Goal: Information Seeking & Learning: Learn about a topic

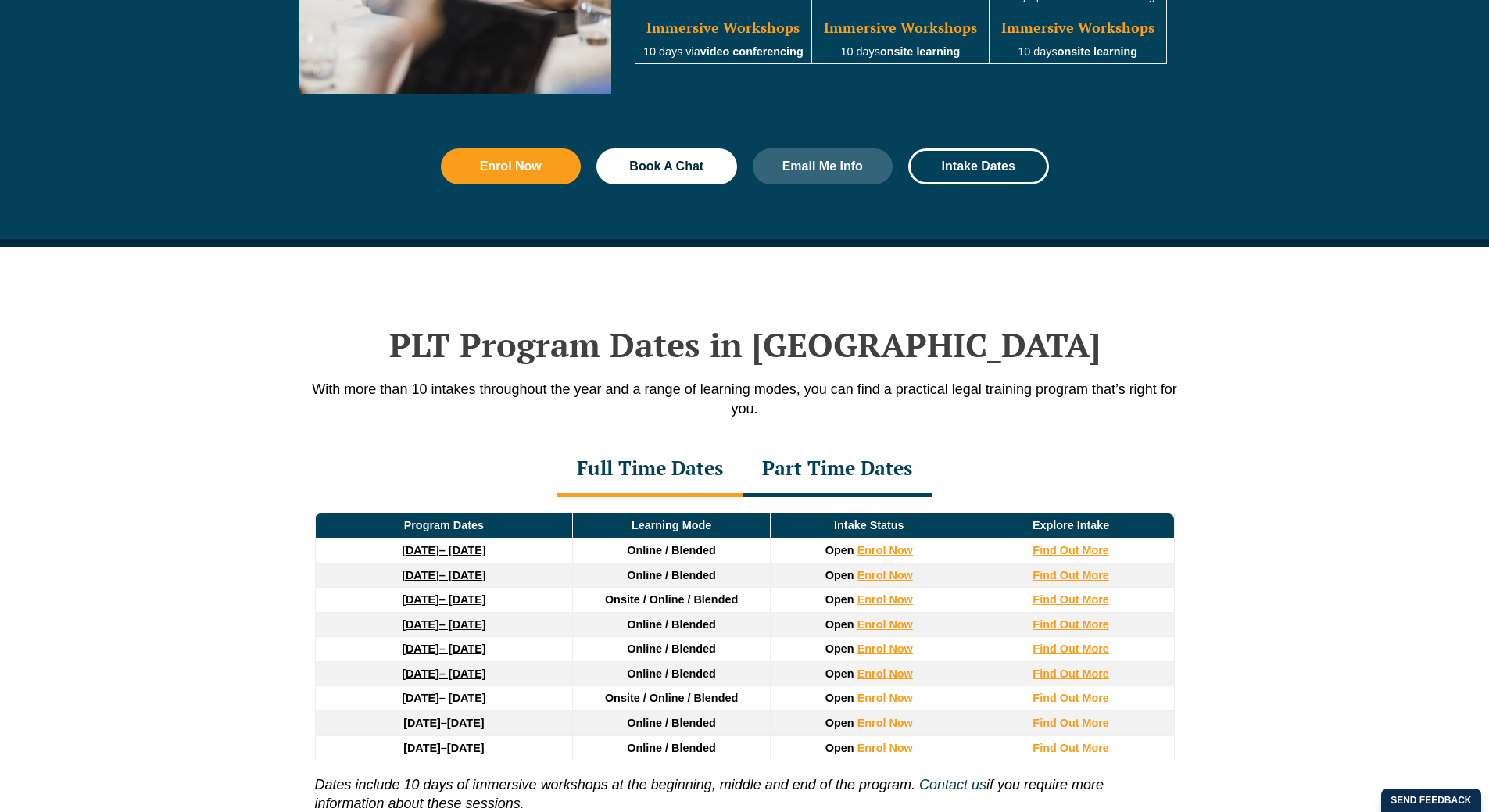
scroll to position [1797, 0]
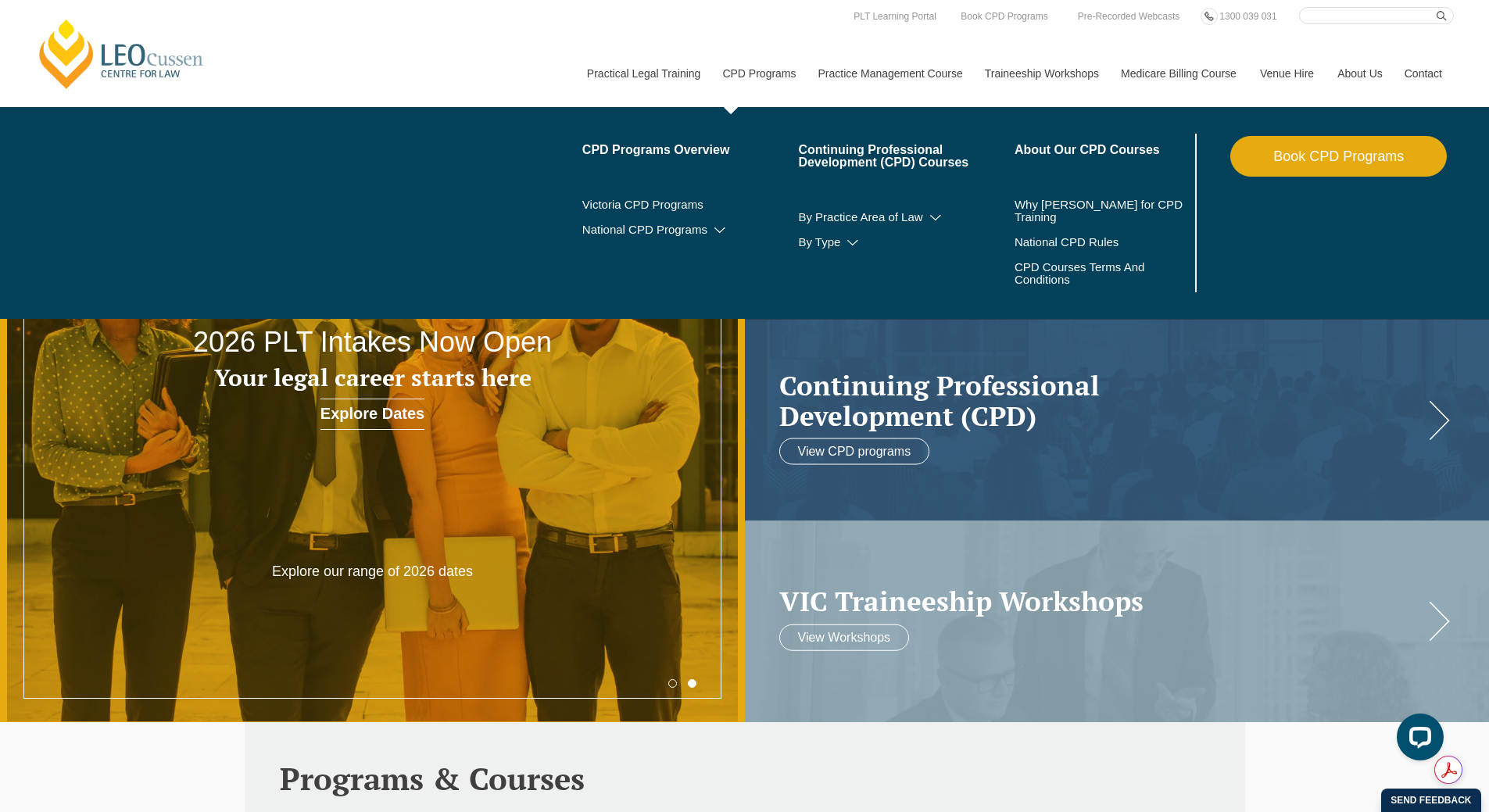
click at [769, 70] on link "CPD Programs" at bounding box center [758, 74] width 96 height 68
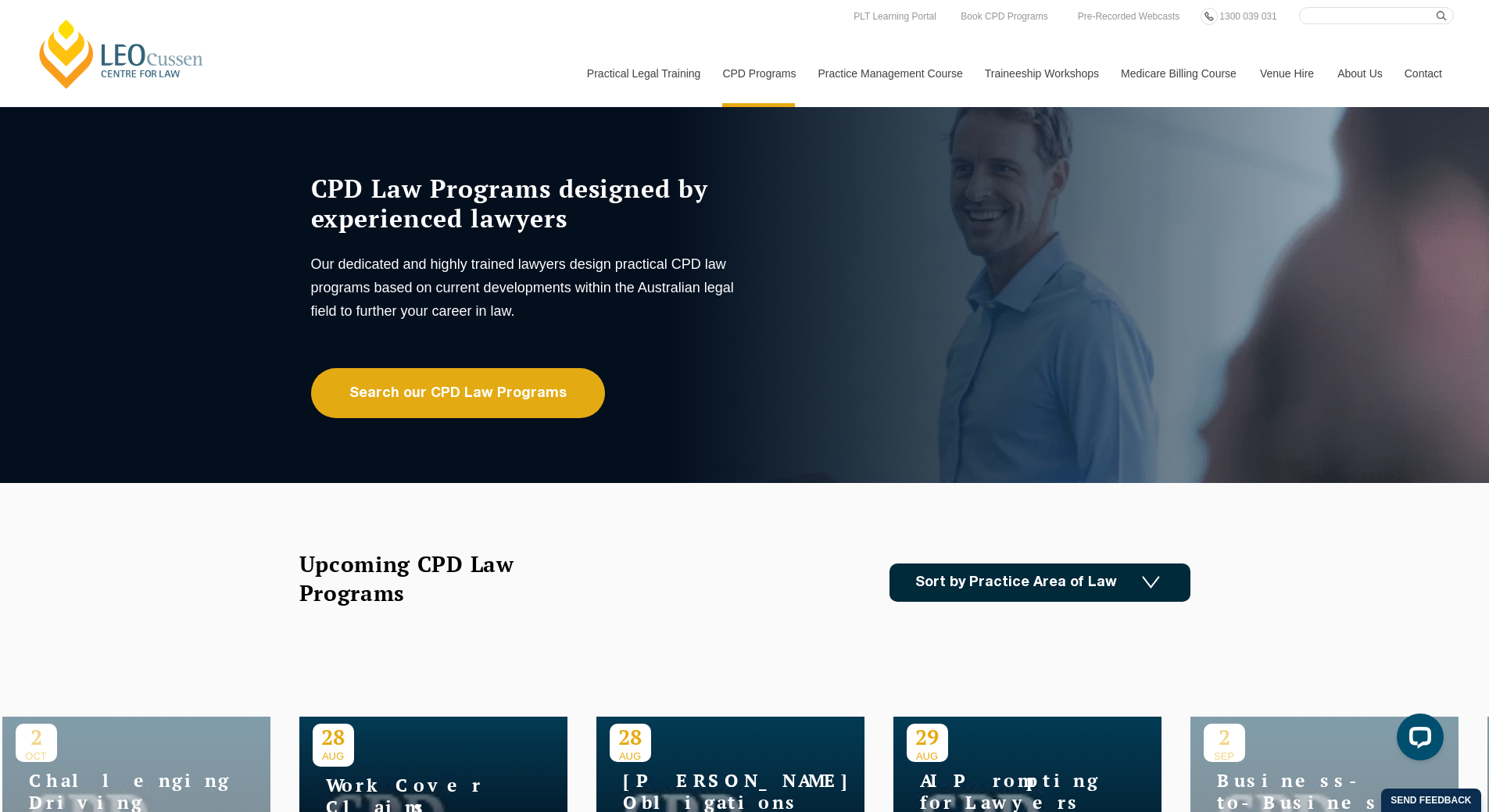
click at [1128, 582] on link "Sort by Practice Area of Law" at bounding box center [1040, 583] width 301 height 39
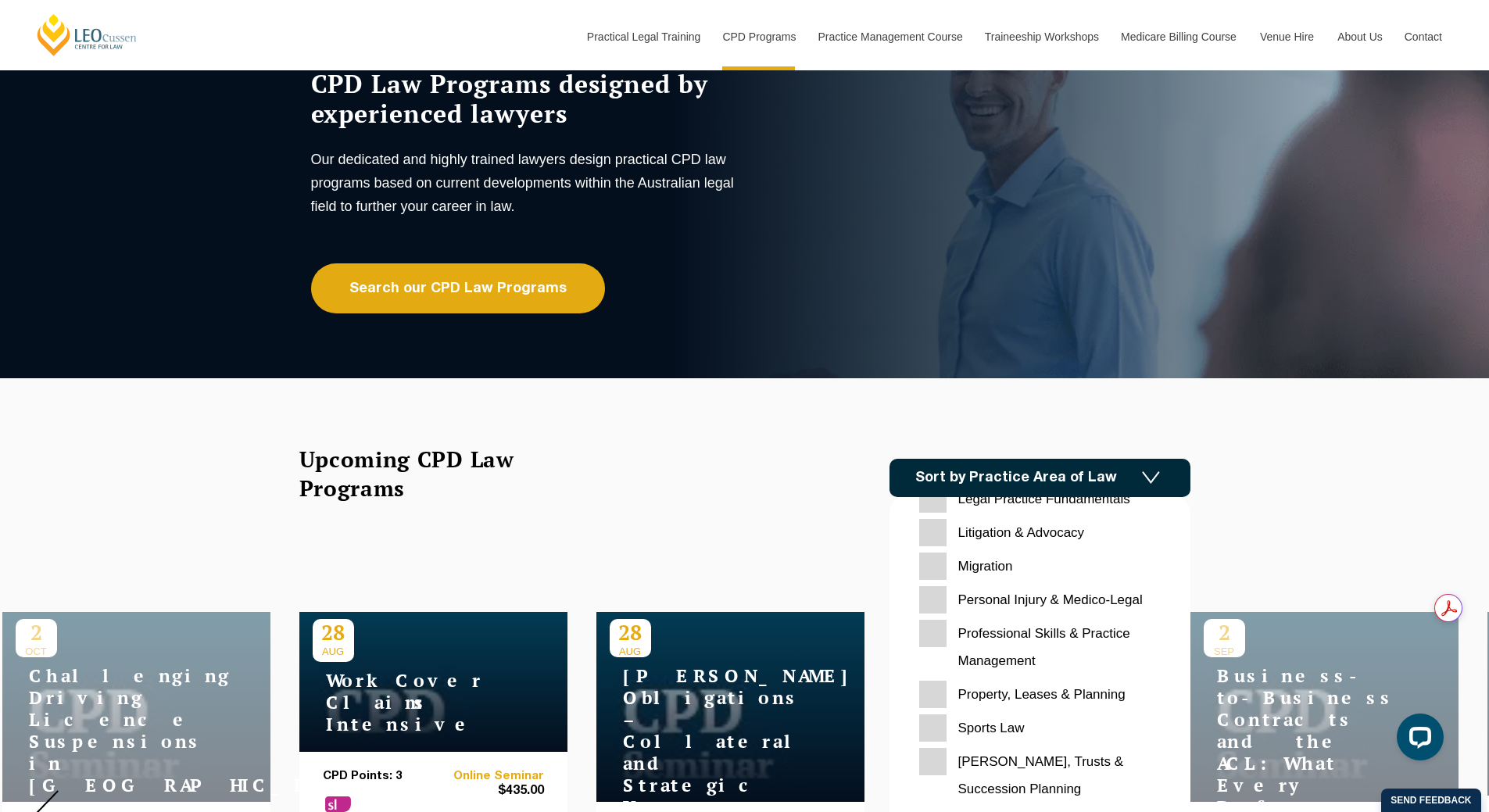
scroll to position [235, 0]
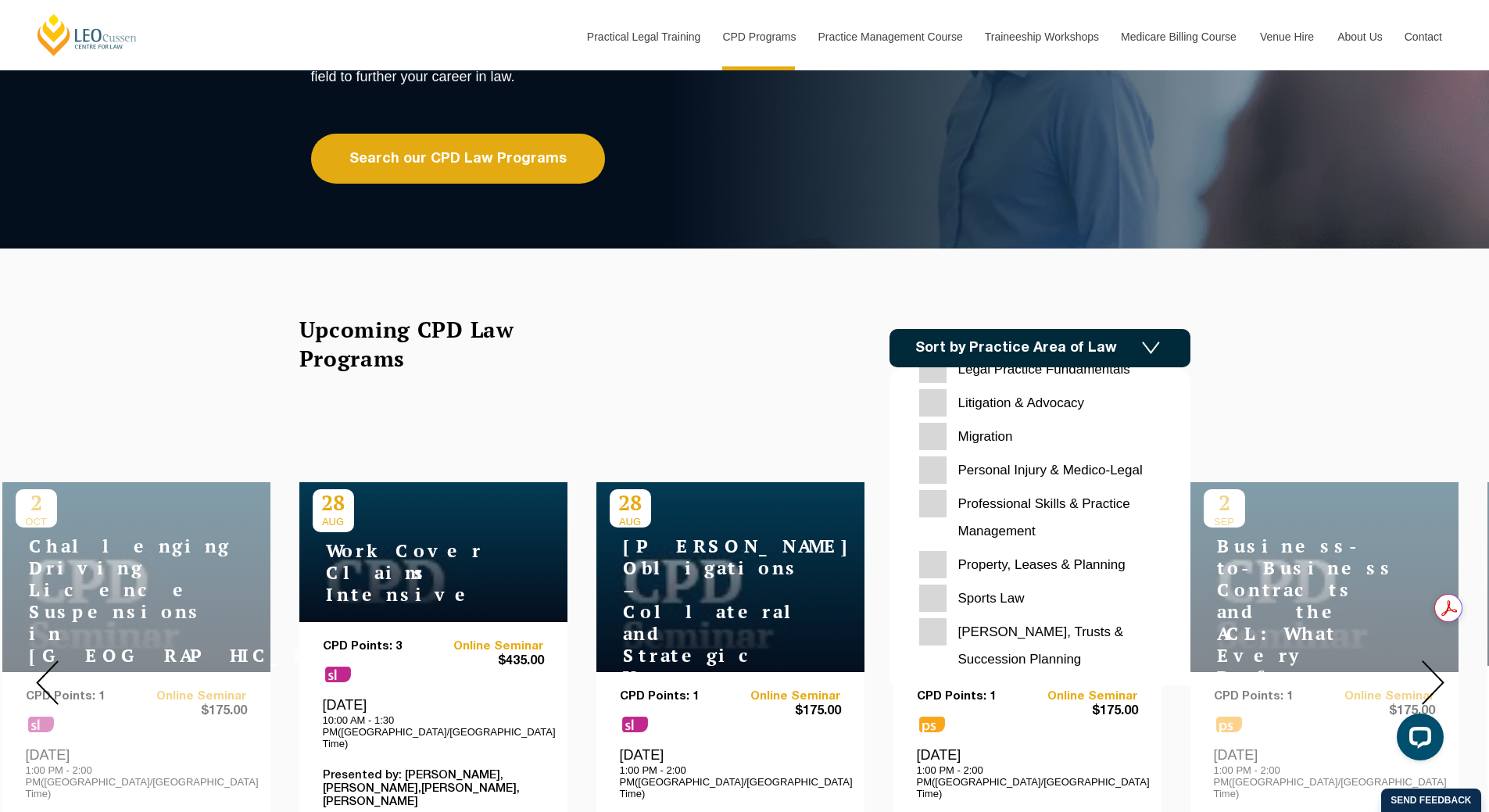
click at [1068, 632] on Planning "[PERSON_NAME], Trusts & Succession Planning" at bounding box center [1040, 646] width 241 height 55
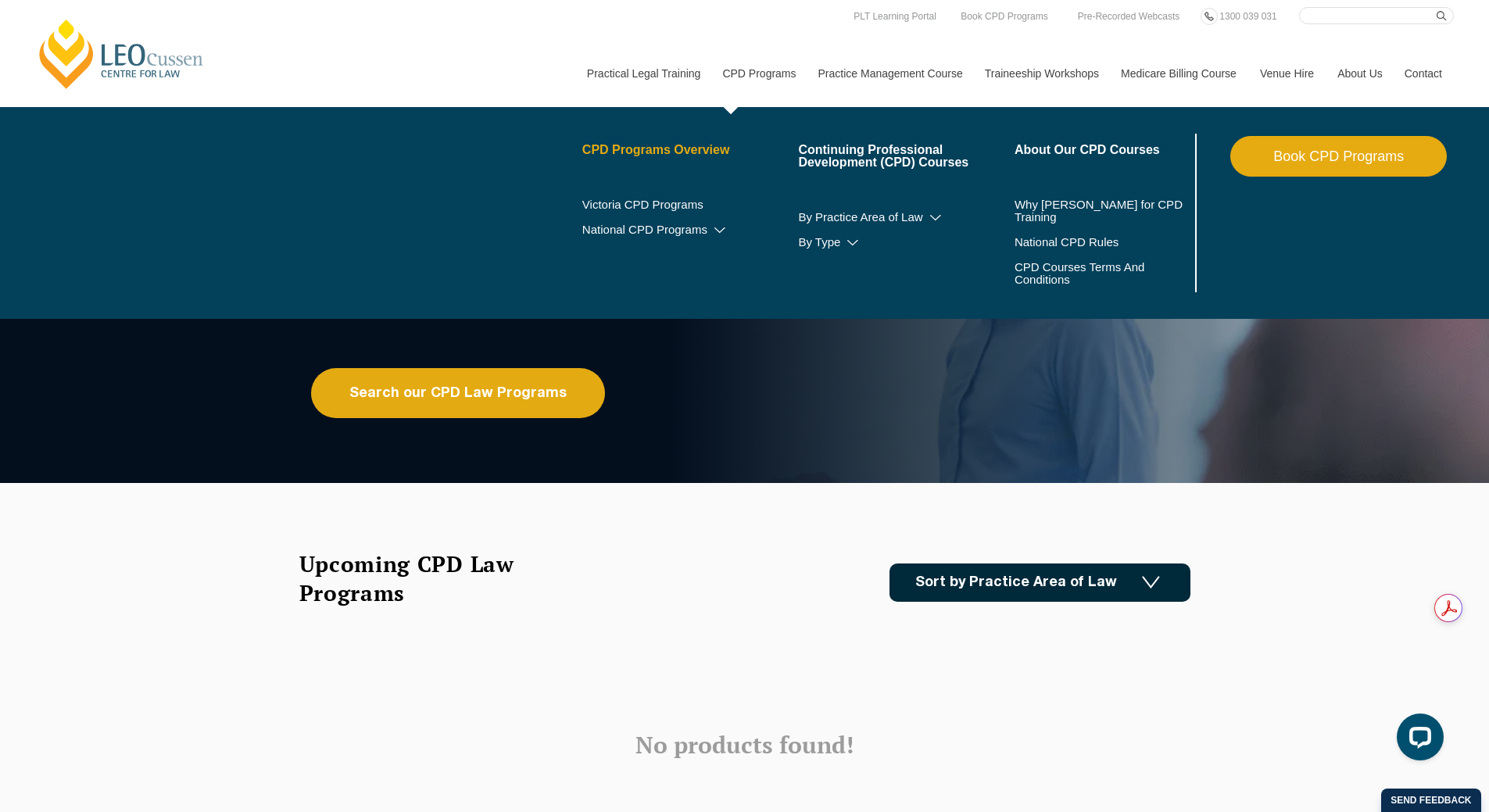
click at [682, 151] on link "CPD Programs Overview" at bounding box center [690, 150] width 216 height 13
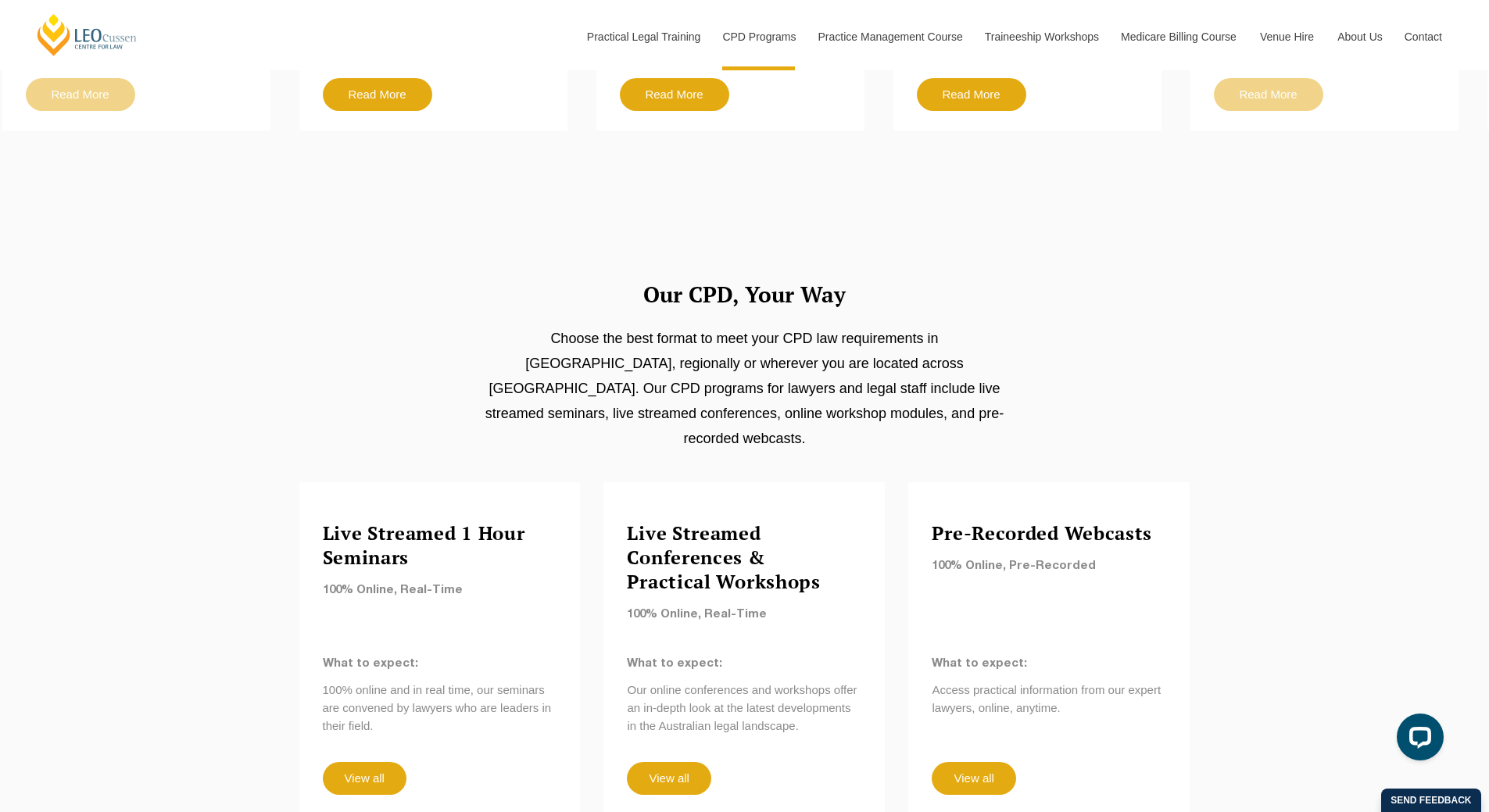
scroll to position [1254, 0]
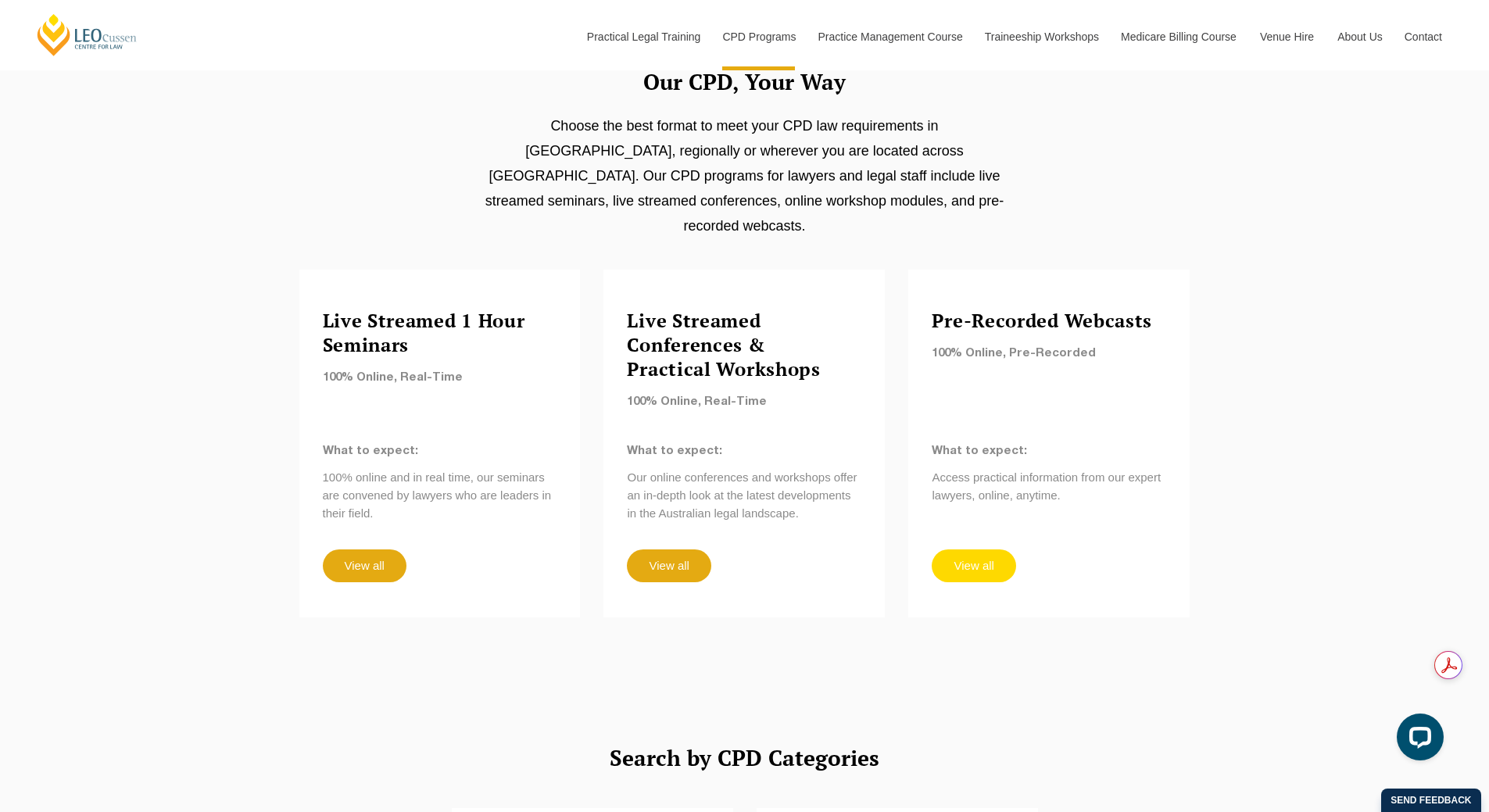
click at [993, 549] on link "View all" at bounding box center [974, 565] width 84 height 33
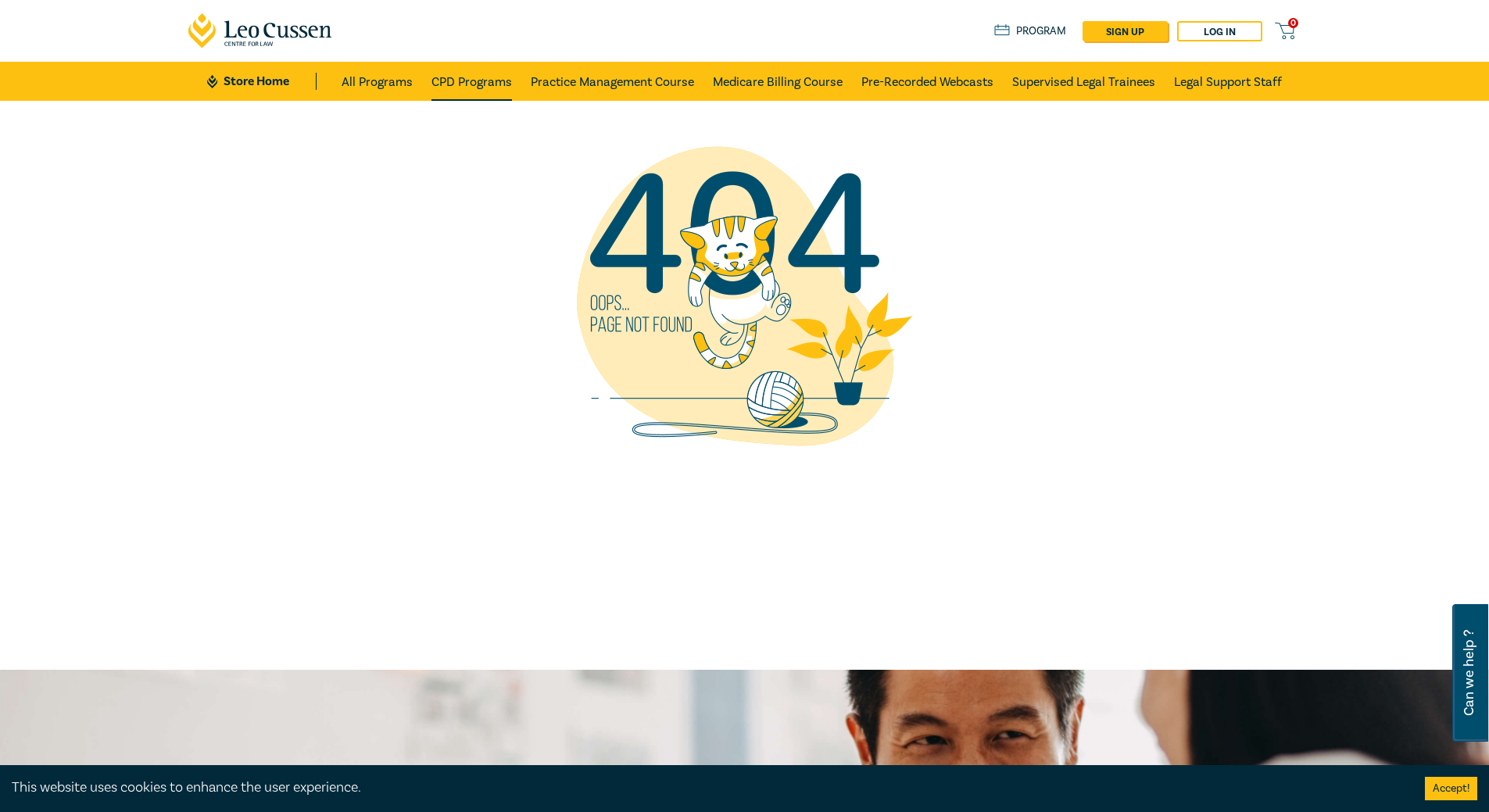
click at [451, 80] on link "CPD Programs" at bounding box center [472, 81] width 80 height 39
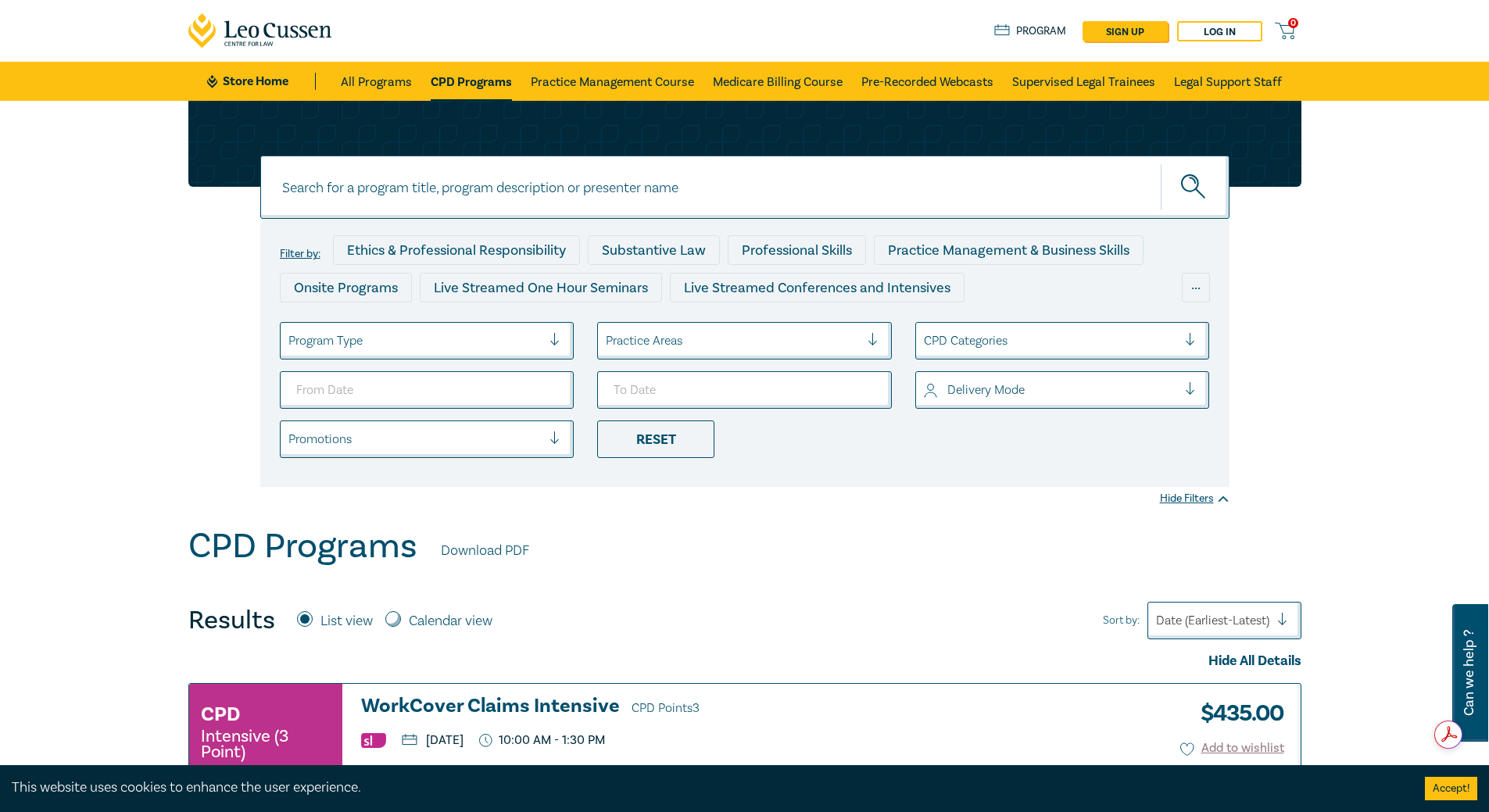
click at [546, 347] on div "Program Type" at bounding box center [415, 340] width 269 height 27
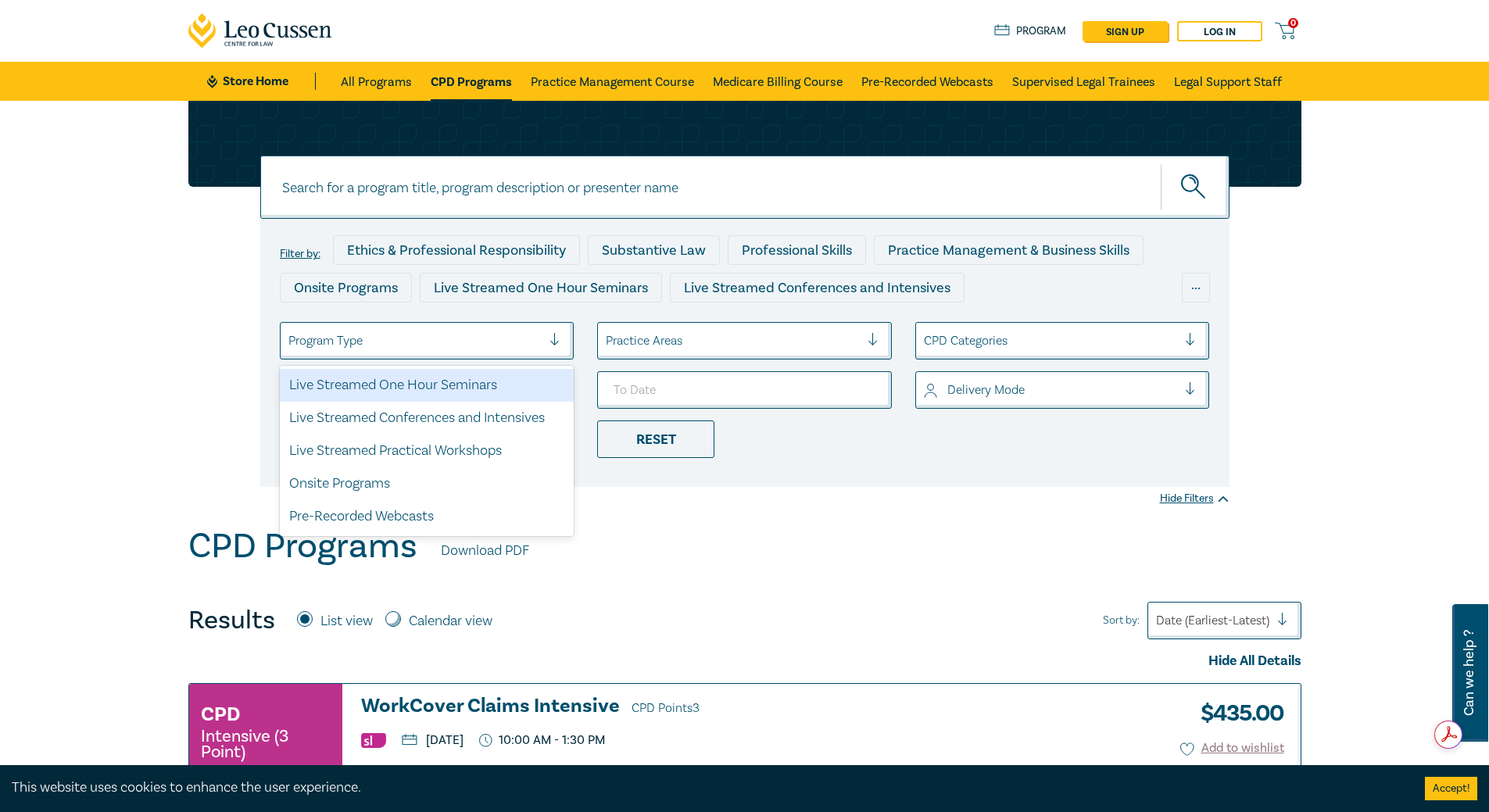
click at [792, 337] on div at bounding box center [732, 340] width 254 height 20
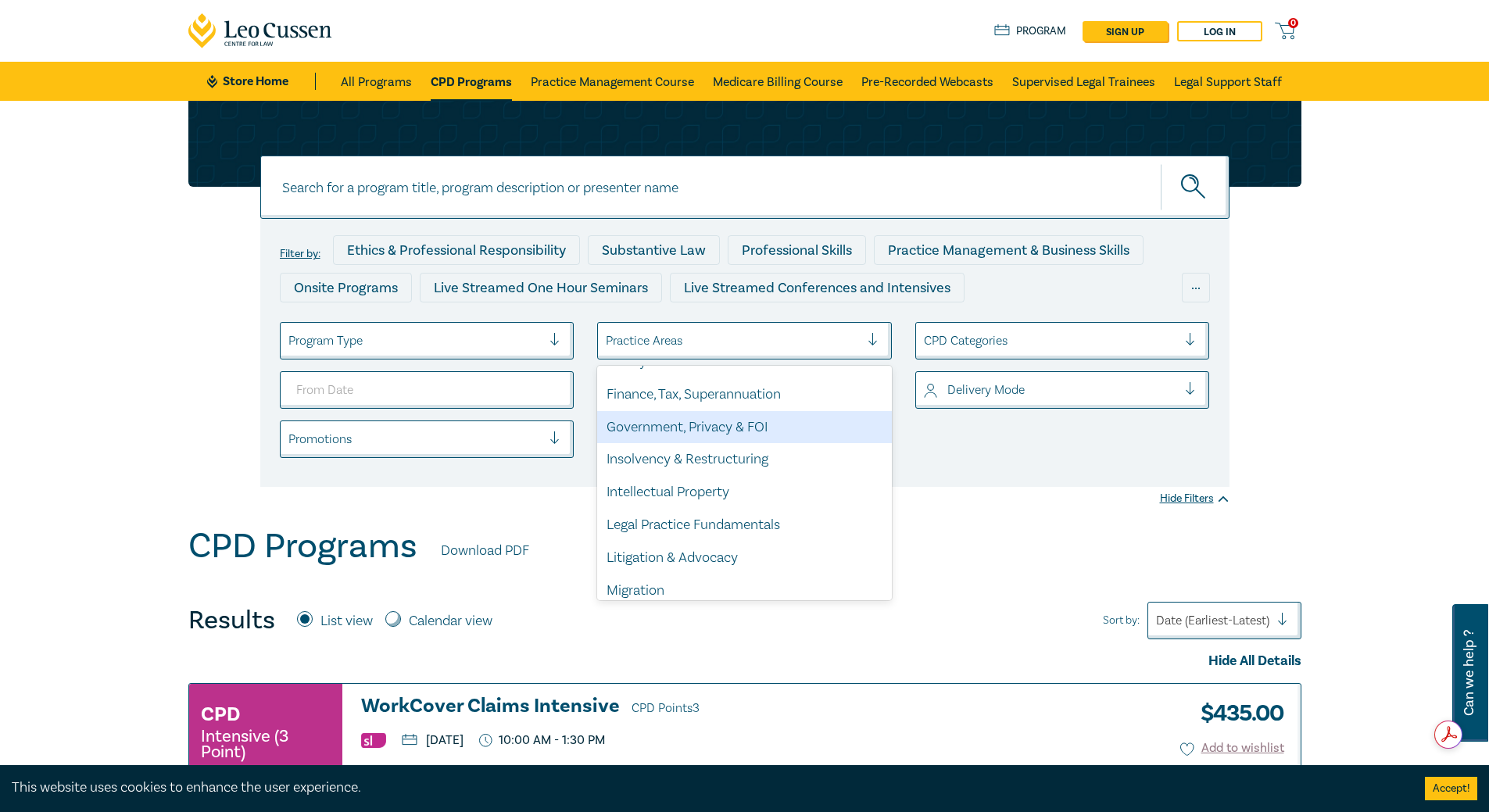
scroll to position [460, 0]
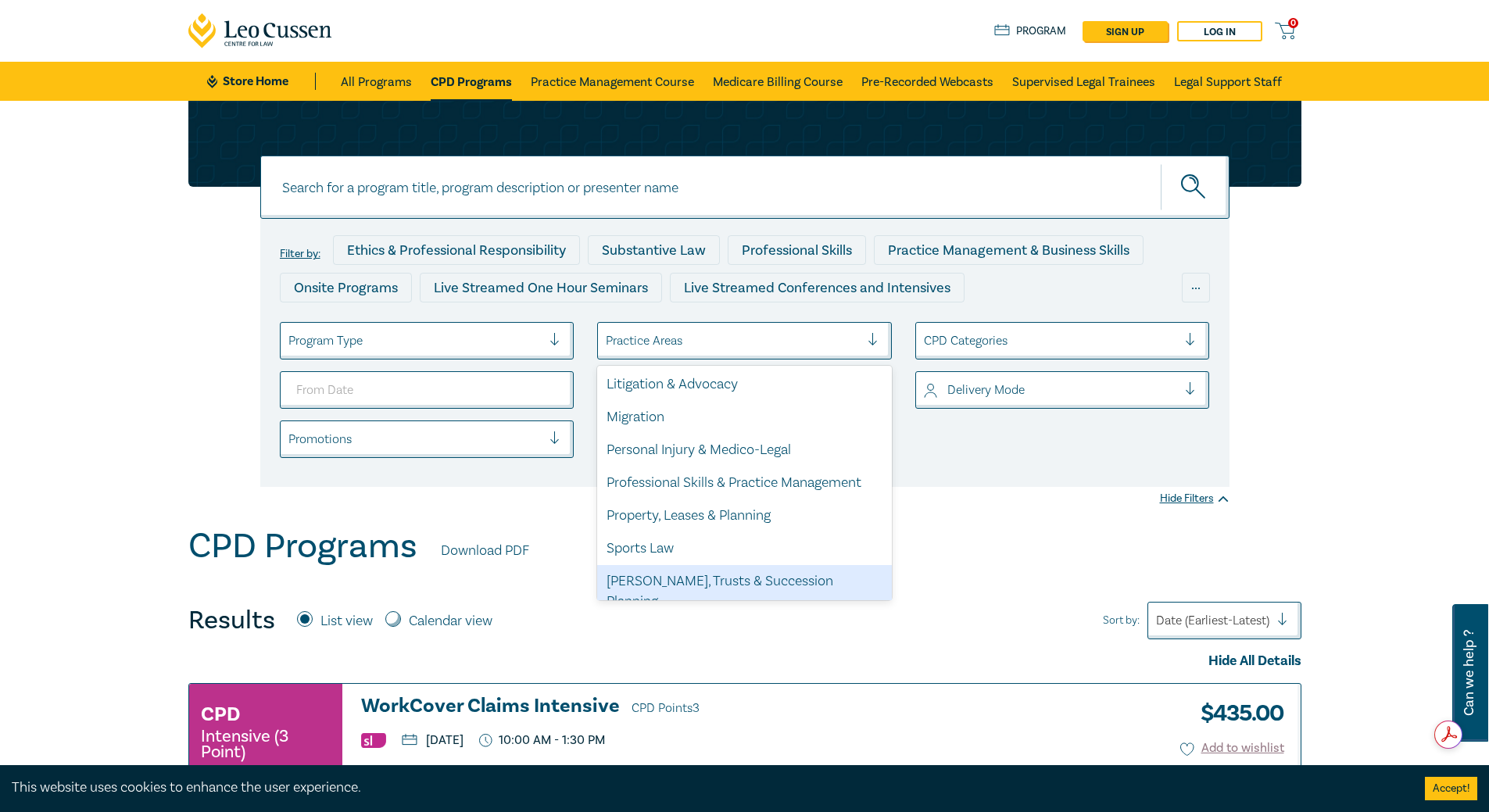
click at [735, 581] on div "[PERSON_NAME], Trusts & Succession Planning" at bounding box center [744, 592] width 294 height 53
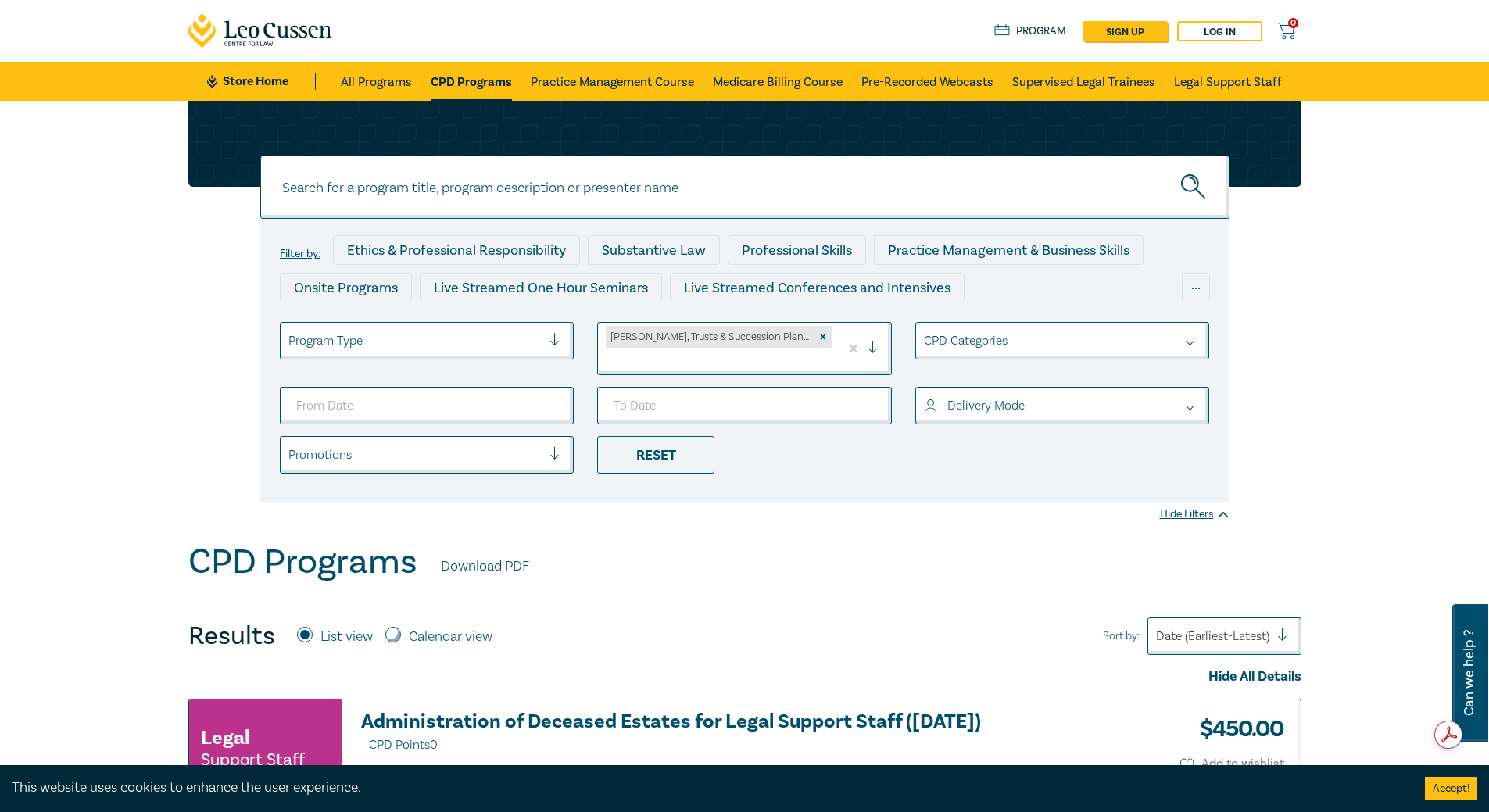
click at [792, 558] on div "CPD Programs Download PDF" at bounding box center [744, 566] width 1113 height 48
click at [1044, 396] on div at bounding box center [1051, 405] width 254 height 20
click at [997, 466] on div "Live Stream" at bounding box center [1062, 482] width 294 height 33
type input "2025-01-01"
click at [890, 470] on div "Filter by: Ethics & Professional Responsibility Substantive Law Professional Sk…" at bounding box center [744, 360] width 969 height 284
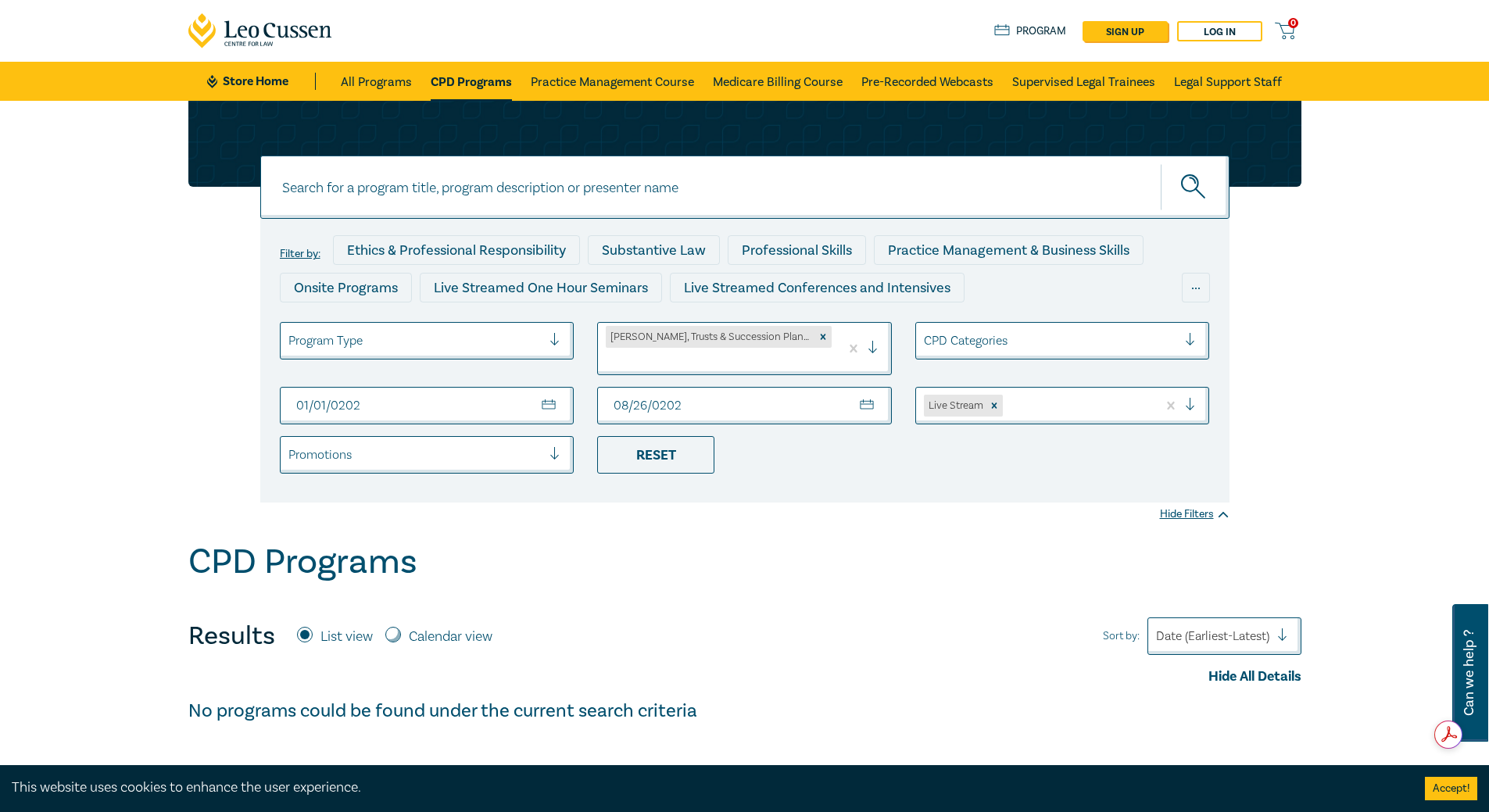
type input "2025-08-26"
click at [871, 443] on li "Reset" at bounding box center [744, 454] width 318 height 38
click at [1050, 342] on div at bounding box center [1051, 340] width 254 height 20
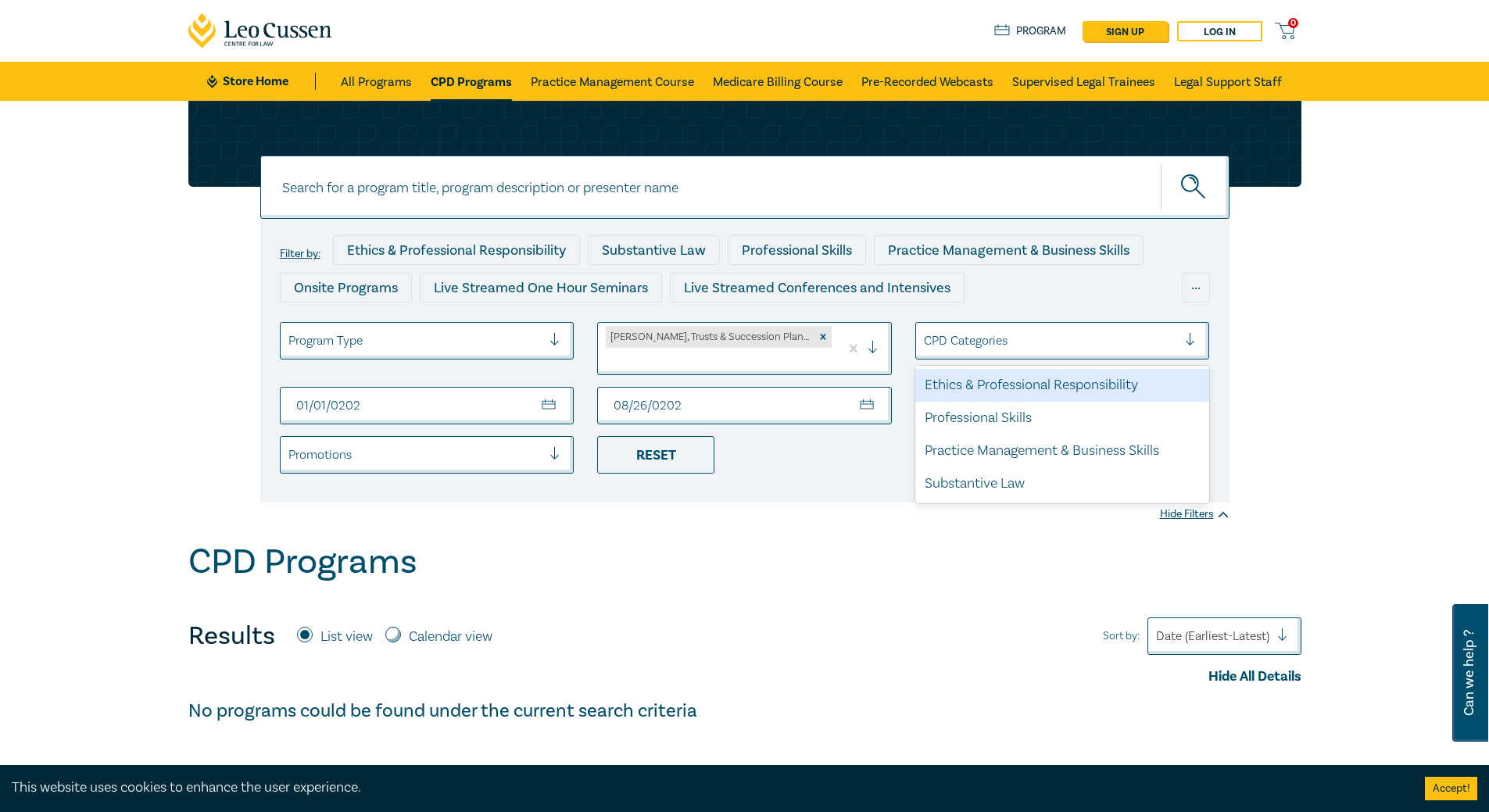
click at [1050, 342] on div at bounding box center [1051, 340] width 254 height 20
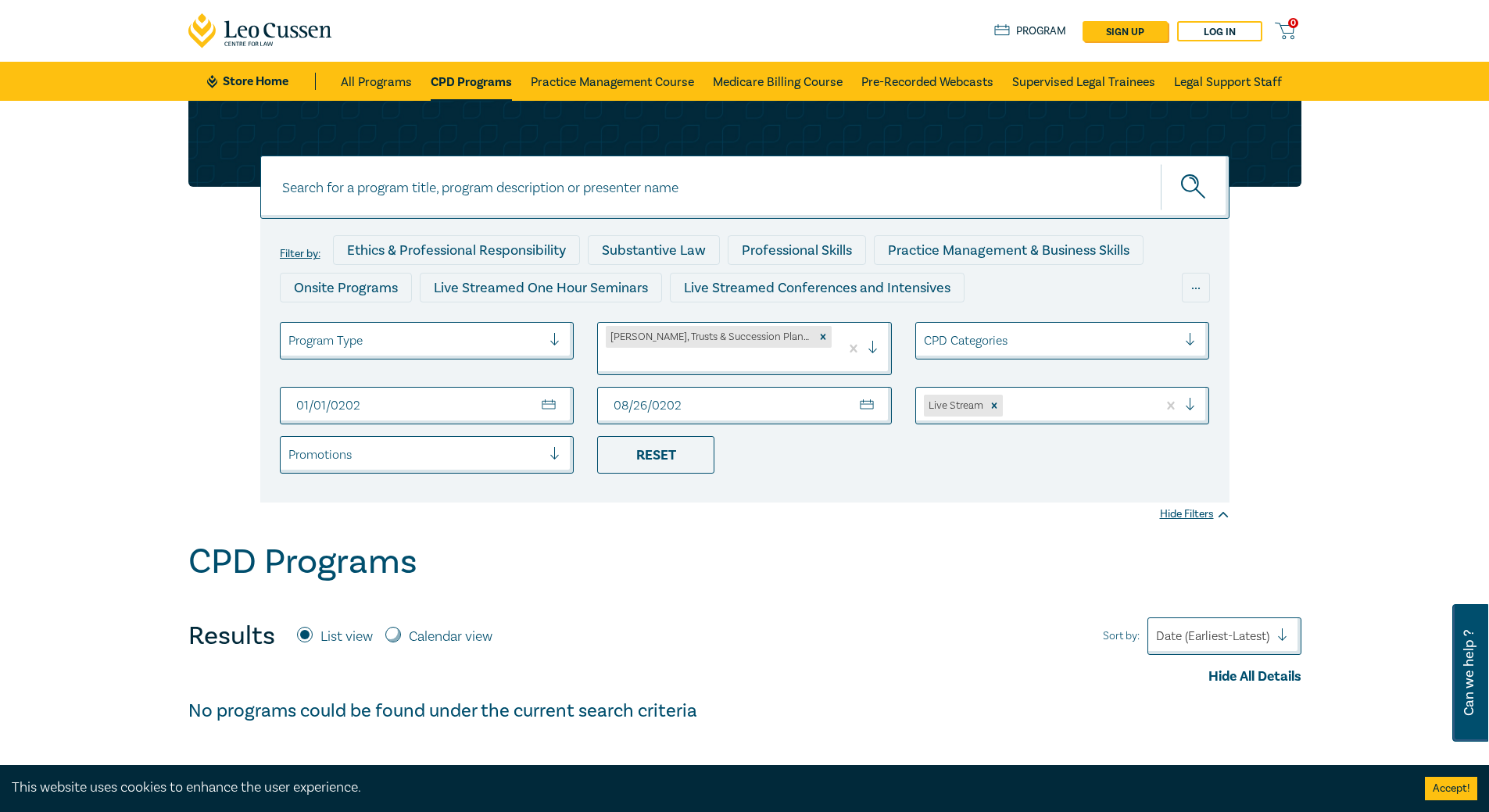
click at [1196, 398] on div at bounding box center [1196, 405] width 23 height 15
click at [995, 395] on div "Remove Live Stream" at bounding box center [994, 405] width 17 height 22
click at [675, 445] on div "Reset" at bounding box center [656, 454] width 117 height 38
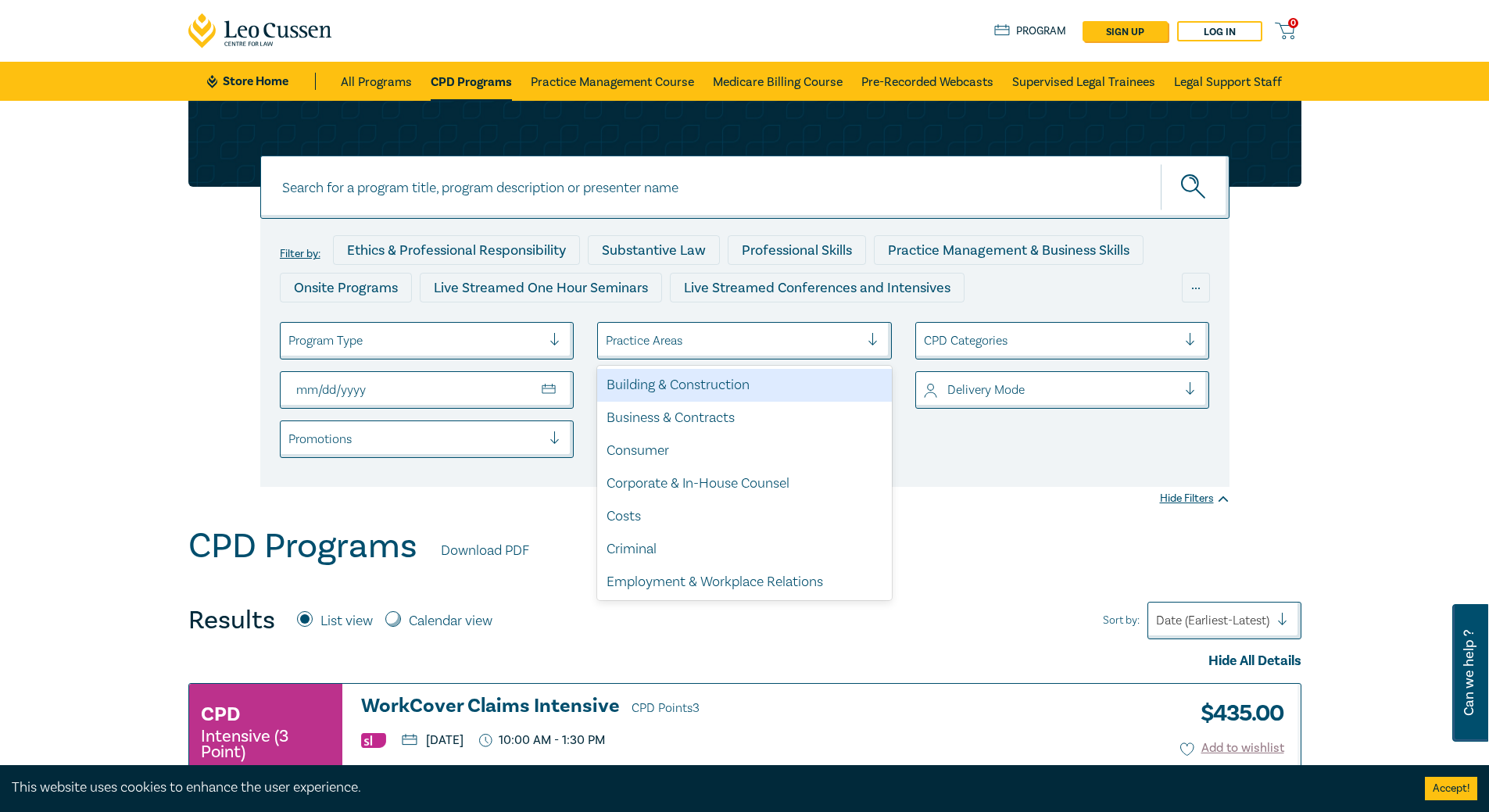
click at [774, 342] on div at bounding box center [732, 340] width 254 height 20
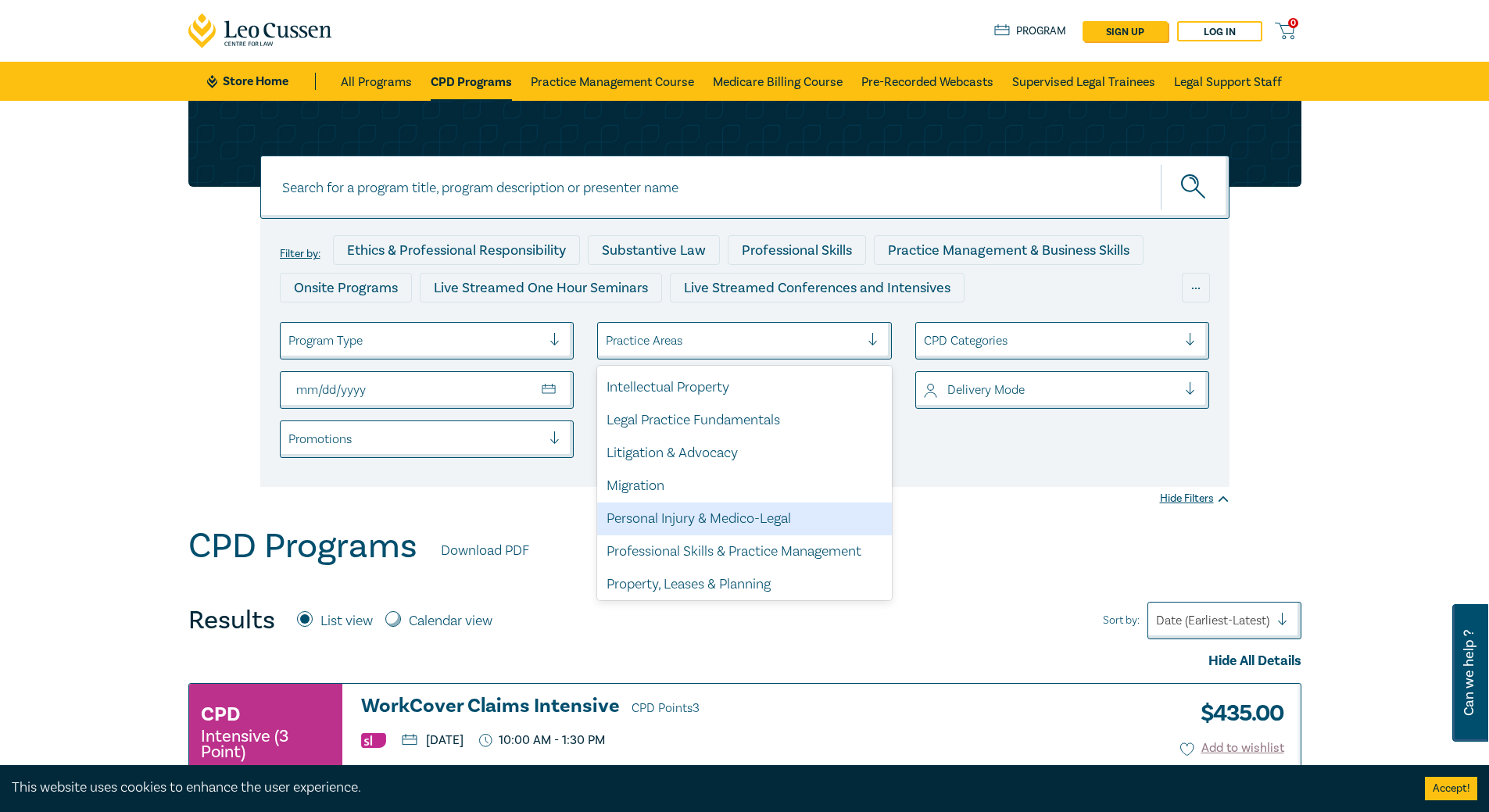
scroll to position [460, 0]
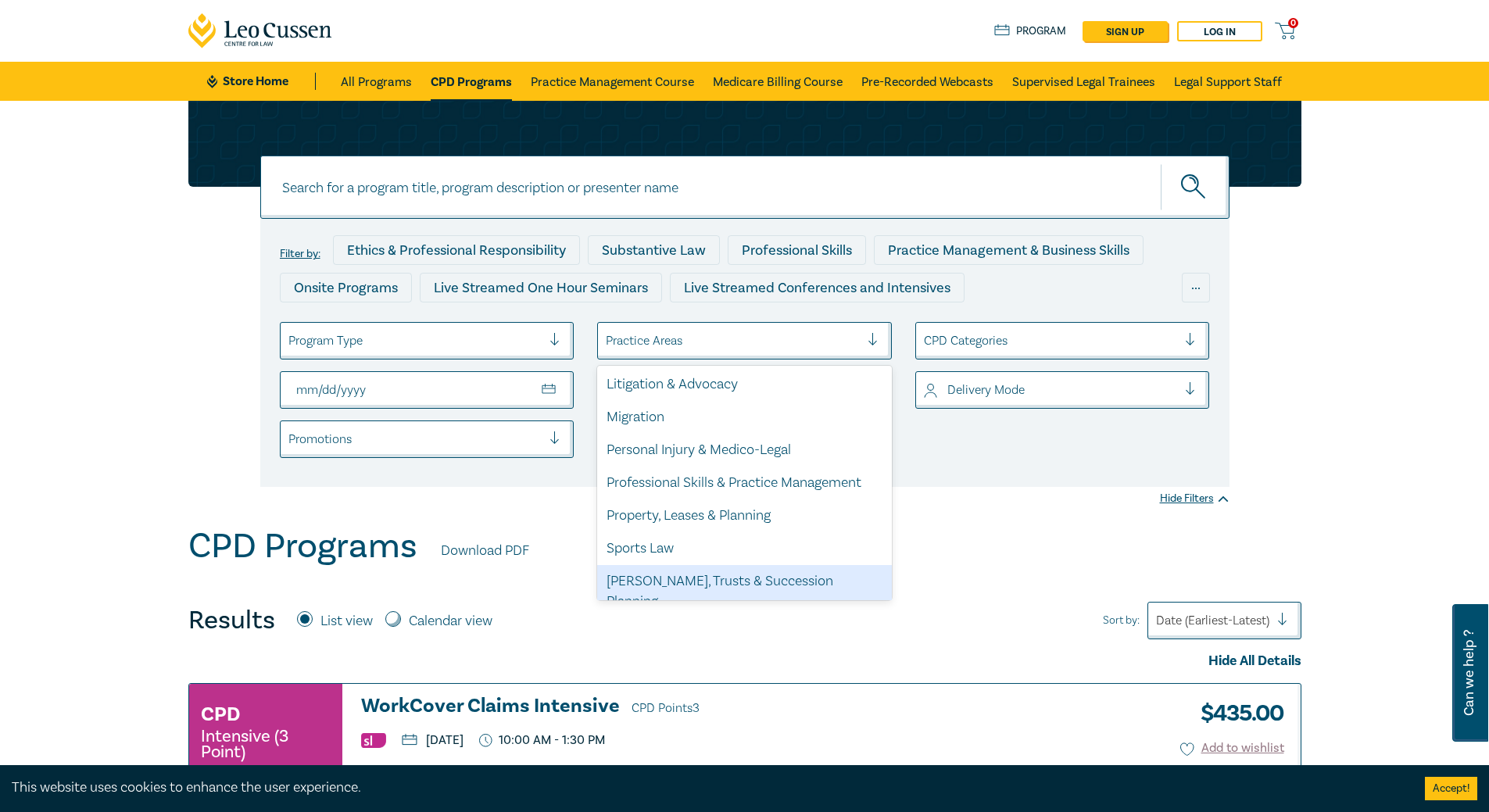
click at [786, 585] on div "[PERSON_NAME], Trusts & Succession Planning" at bounding box center [744, 592] width 294 height 53
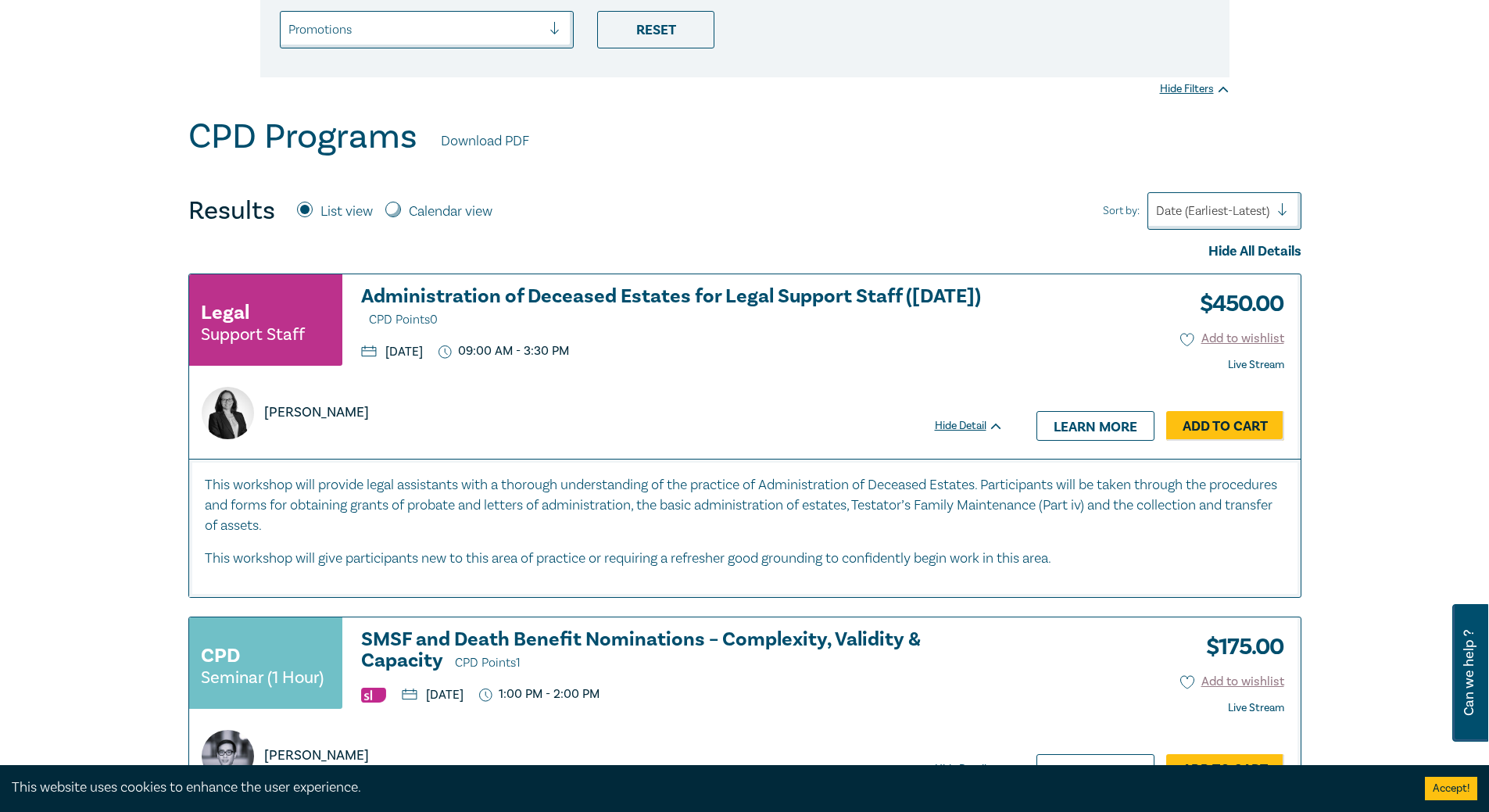
scroll to position [235, 0]
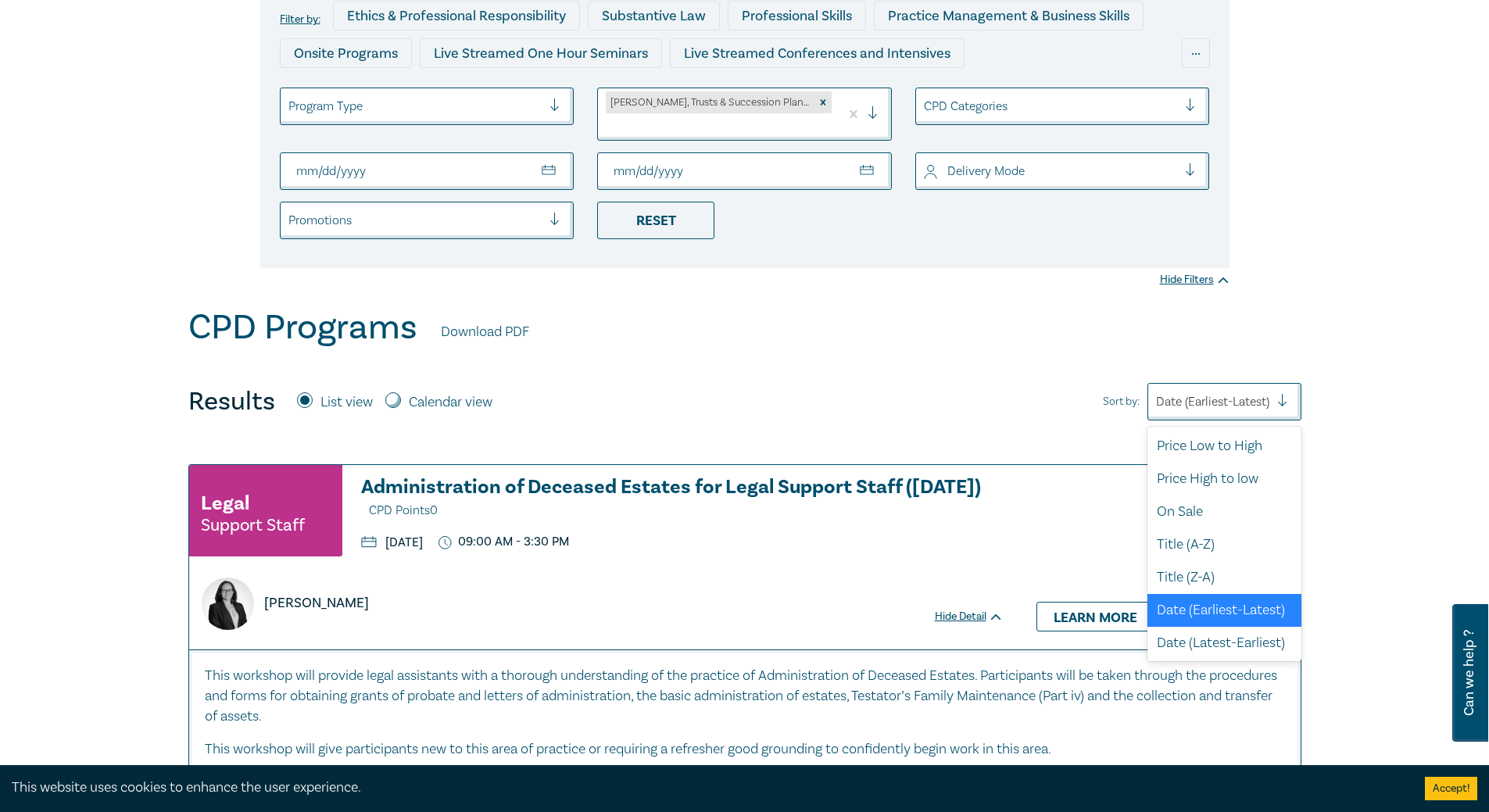
click at [1254, 392] on div at bounding box center [1212, 401] width 113 height 20
click at [1211, 627] on div "Date (Latest-Earliest)" at bounding box center [1224, 642] width 154 height 33
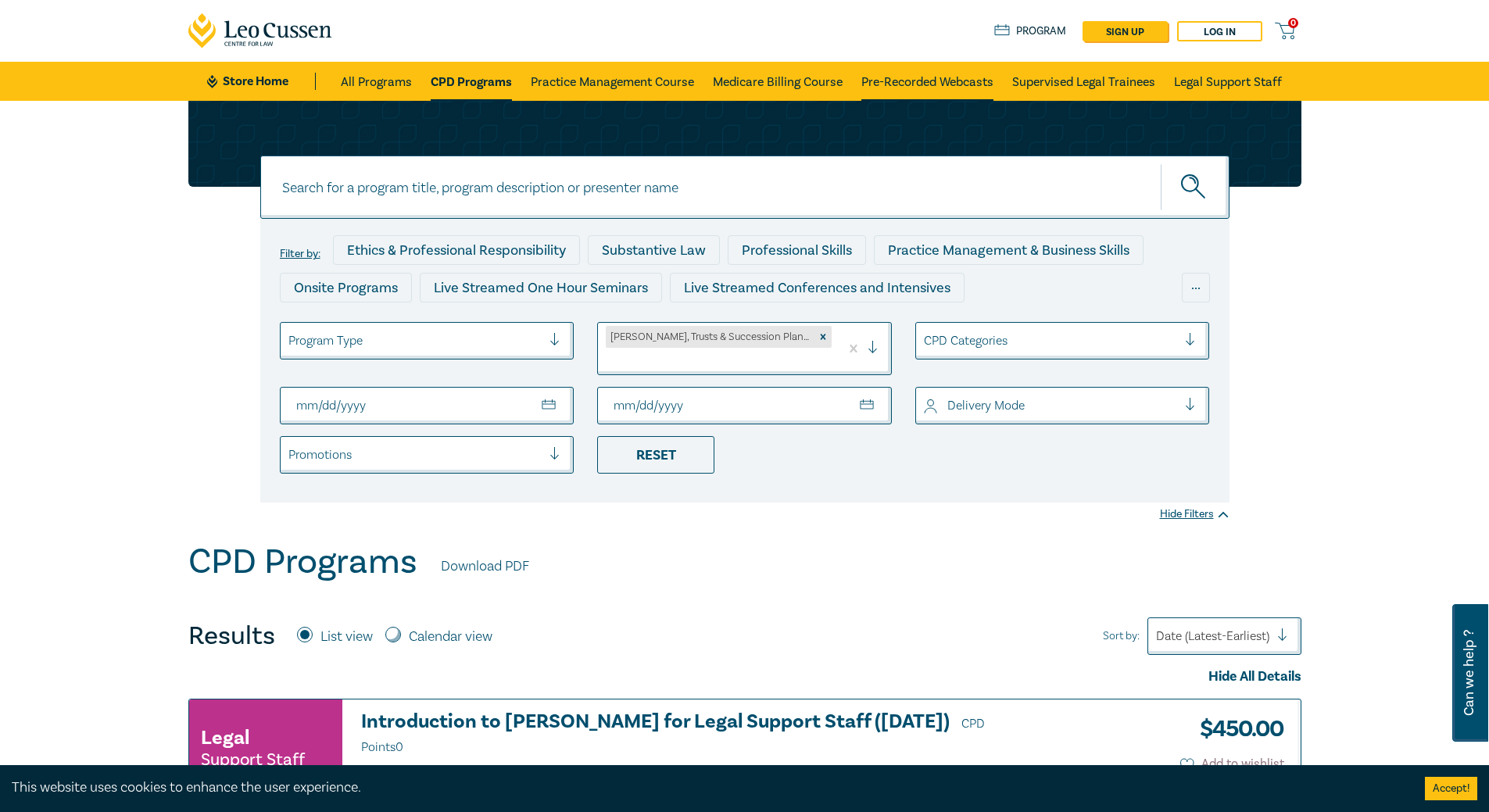
click at [909, 78] on link "Pre-Recorded Webcasts" at bounding box center [927, 81] width 132 height 39
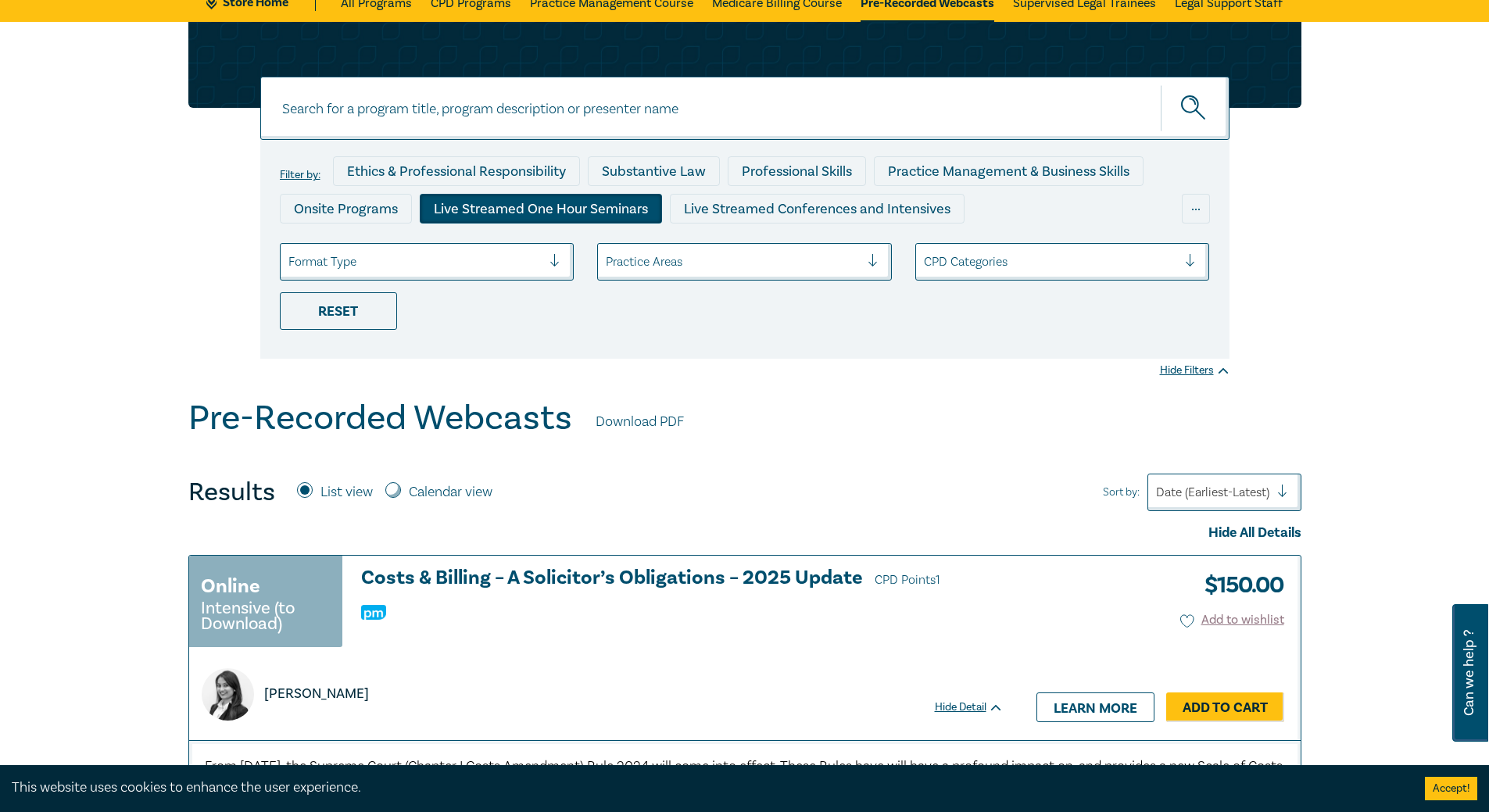
scroll to position [78, 0]
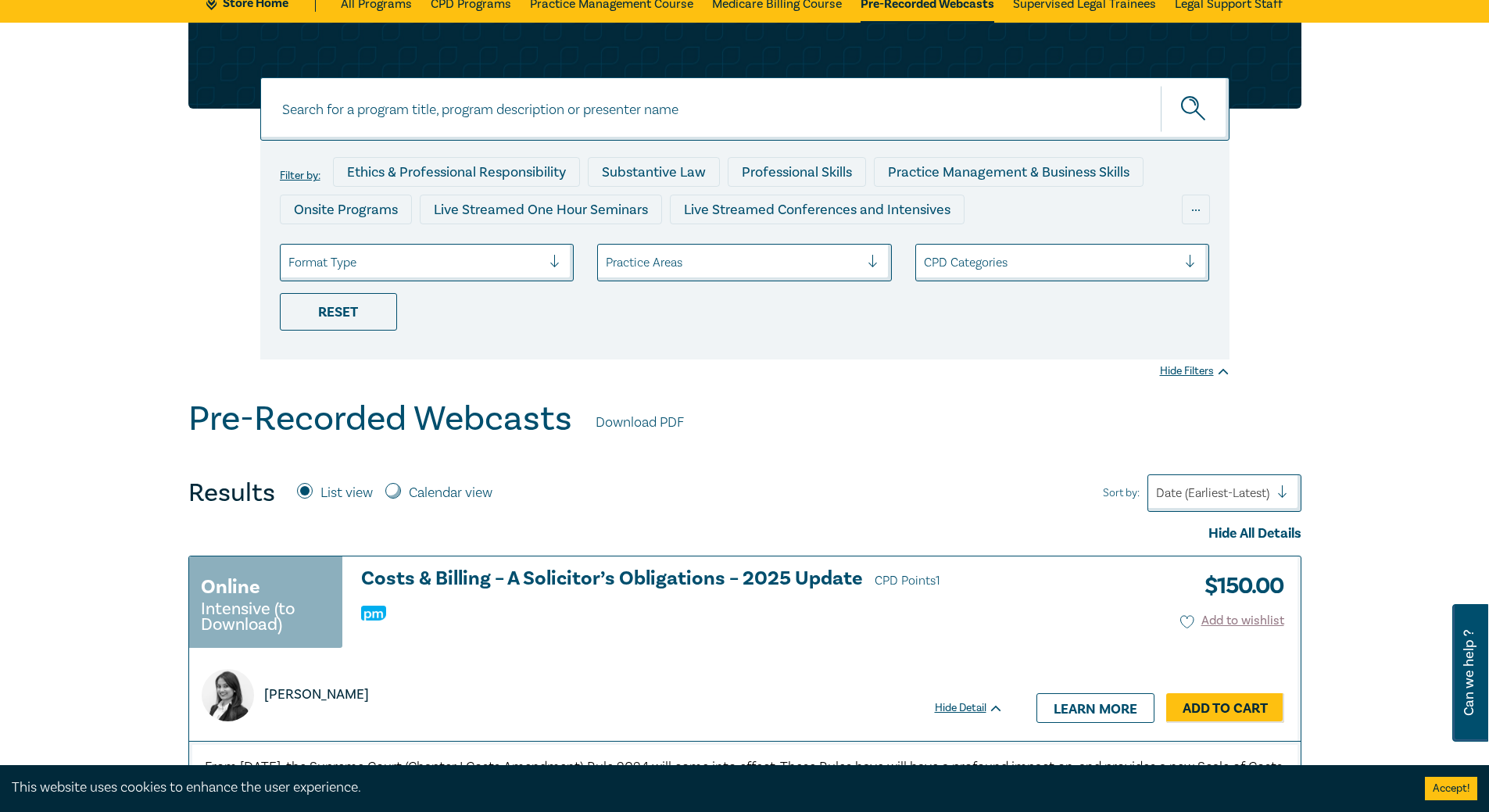
click at [773, 248] on div "Practice Areas" at bounding box center [744, 262] width 294 height 38
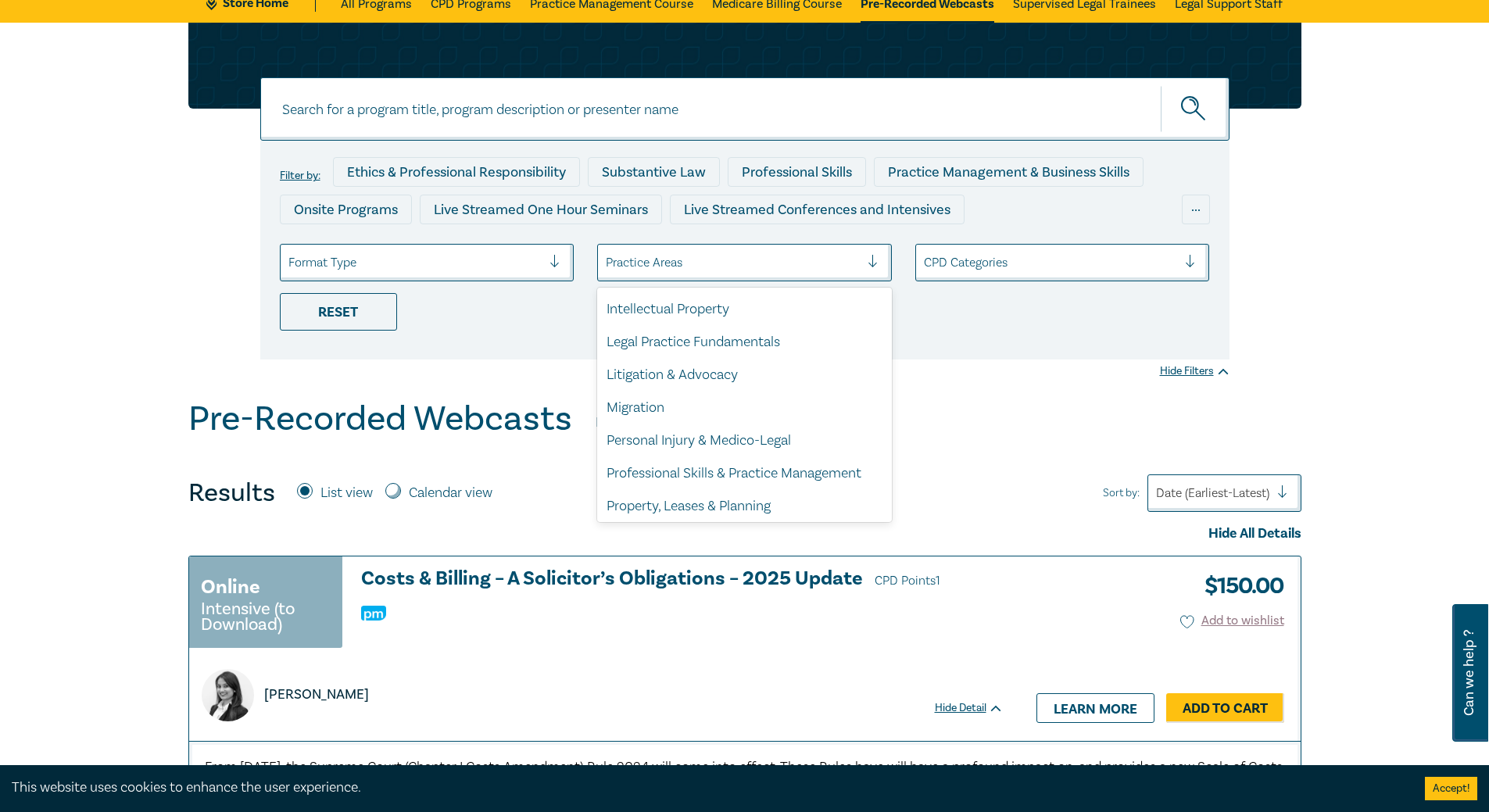
scroll to position [460, 0]
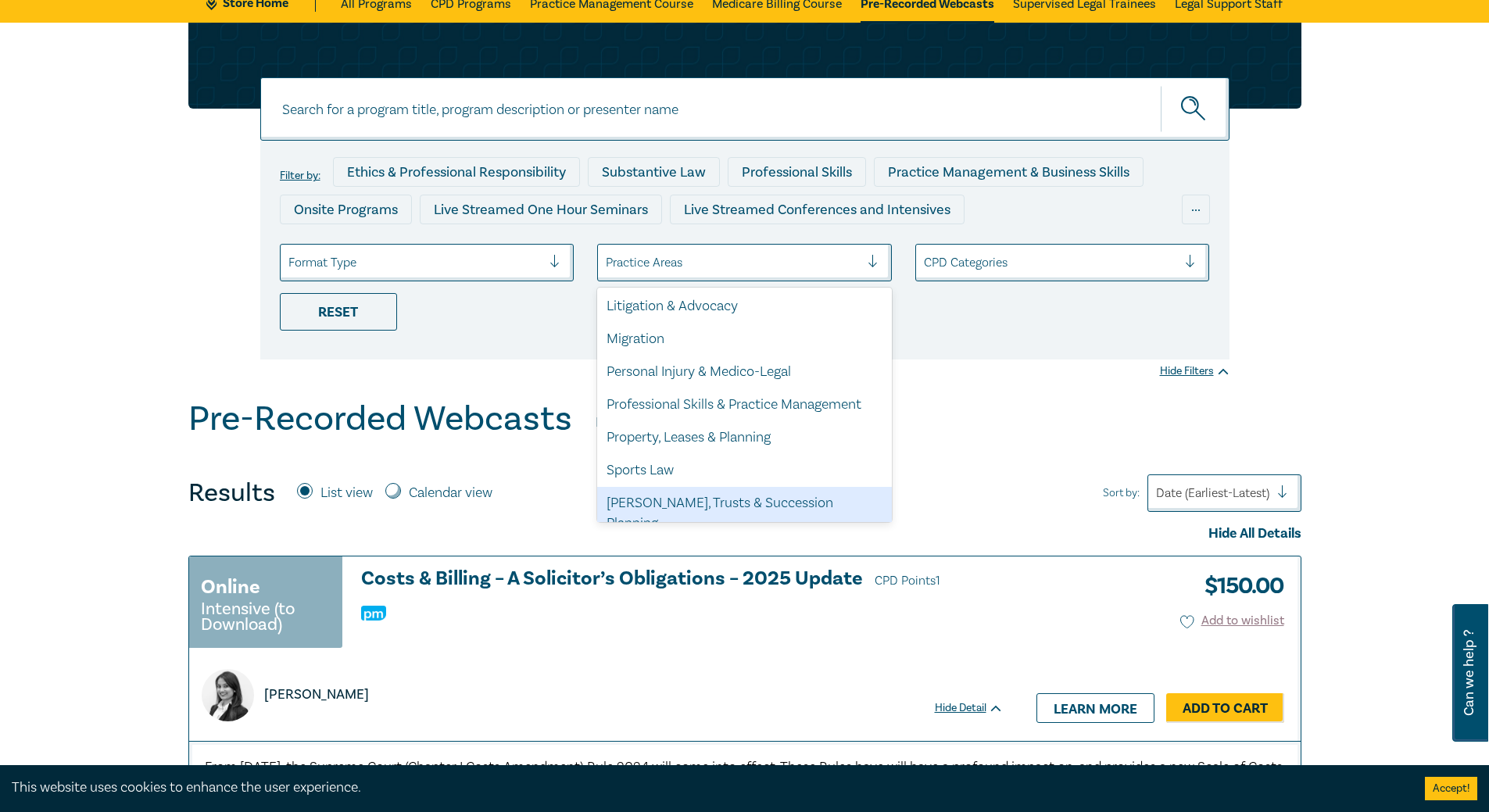
click at [753, 494] on div "[PERSON_NAME], Trusts & Succession Planning" at bounding box center [744, 514] width 294 height 53
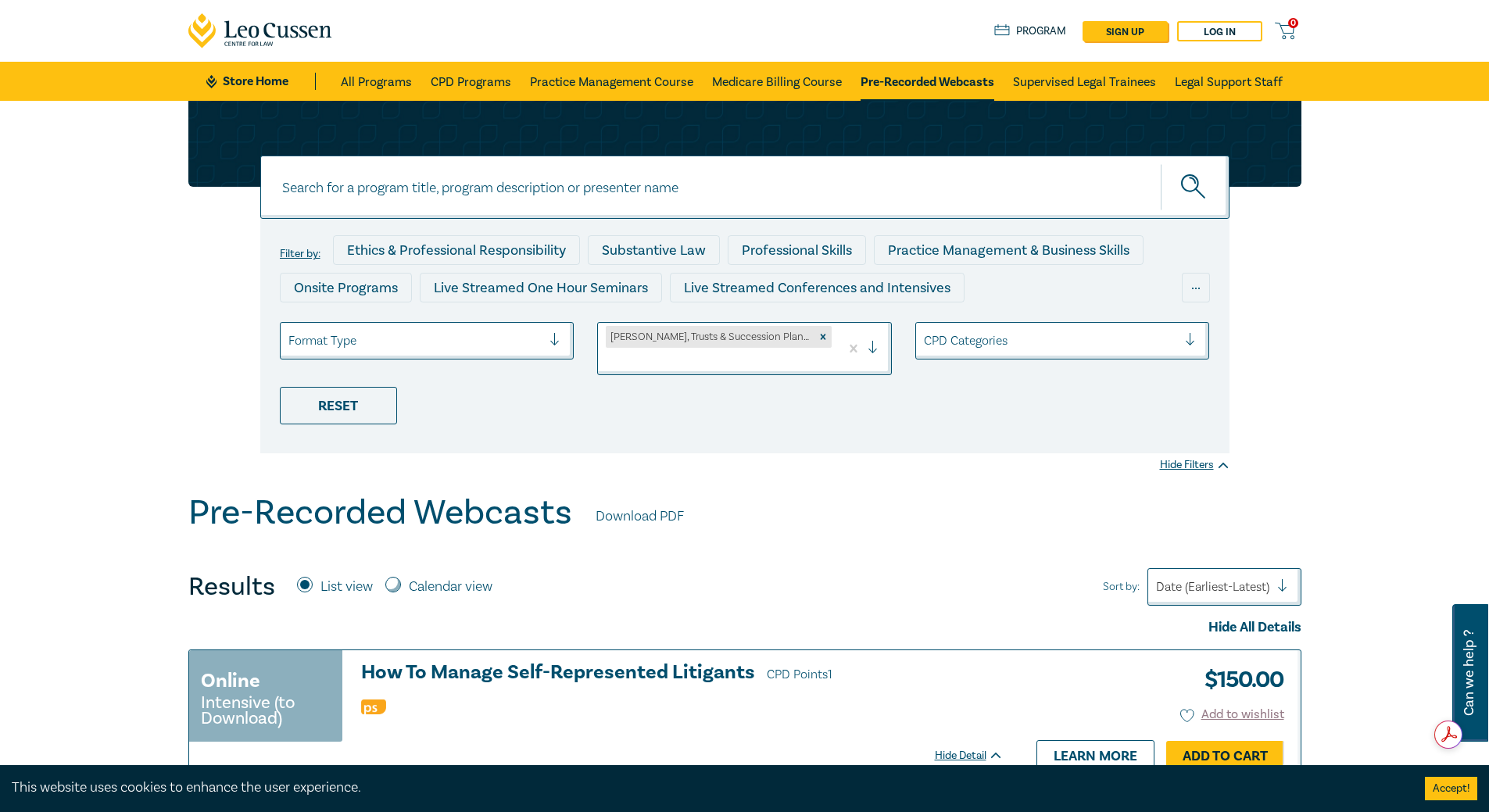
click at [530, 342] on div at bounding box center [416, 340] width 254 height 20
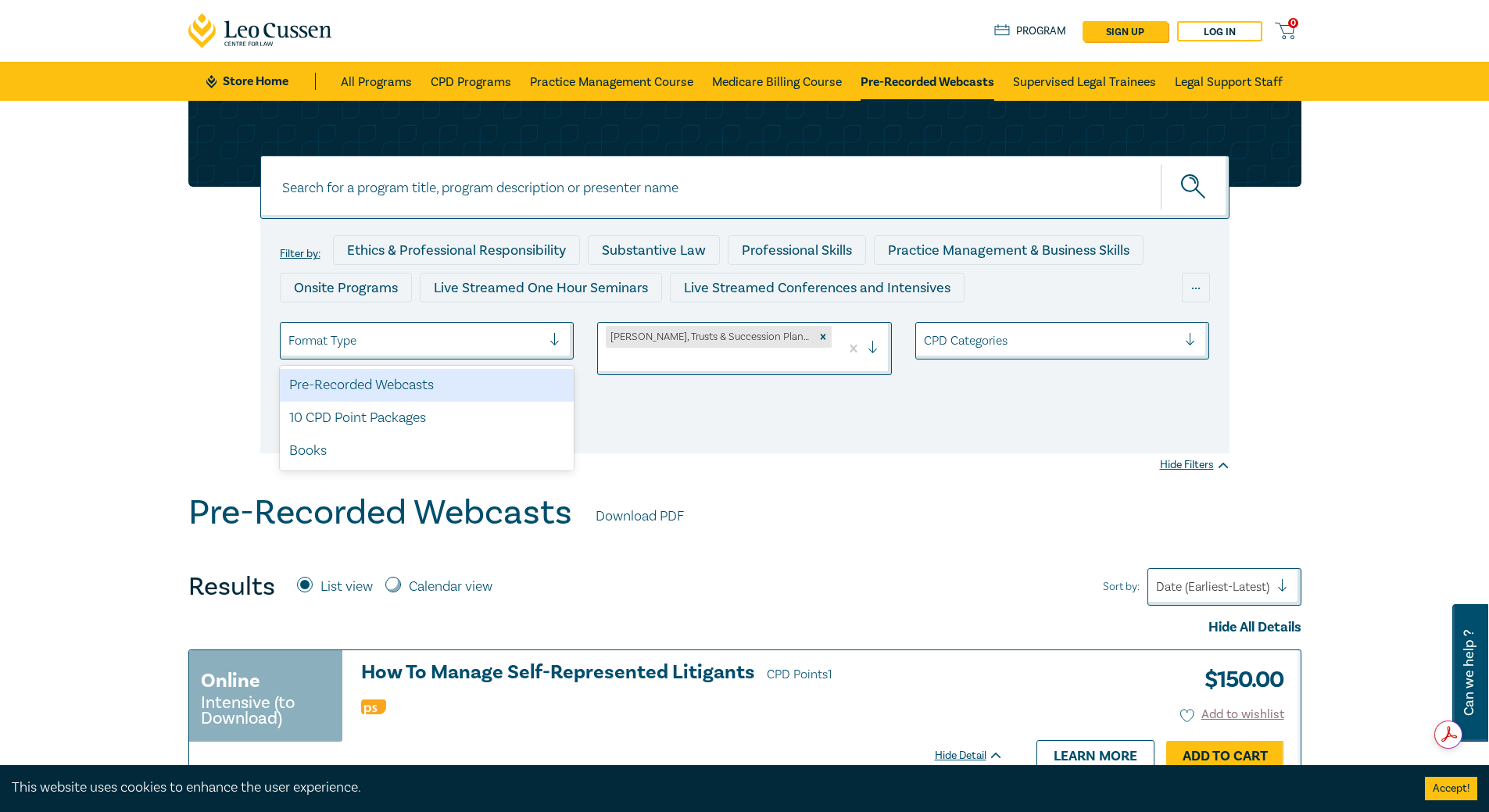
click at [439, 387] on div "Pre-Recorded Webcasts" at bounding box center [427, 385] width 294 height 33
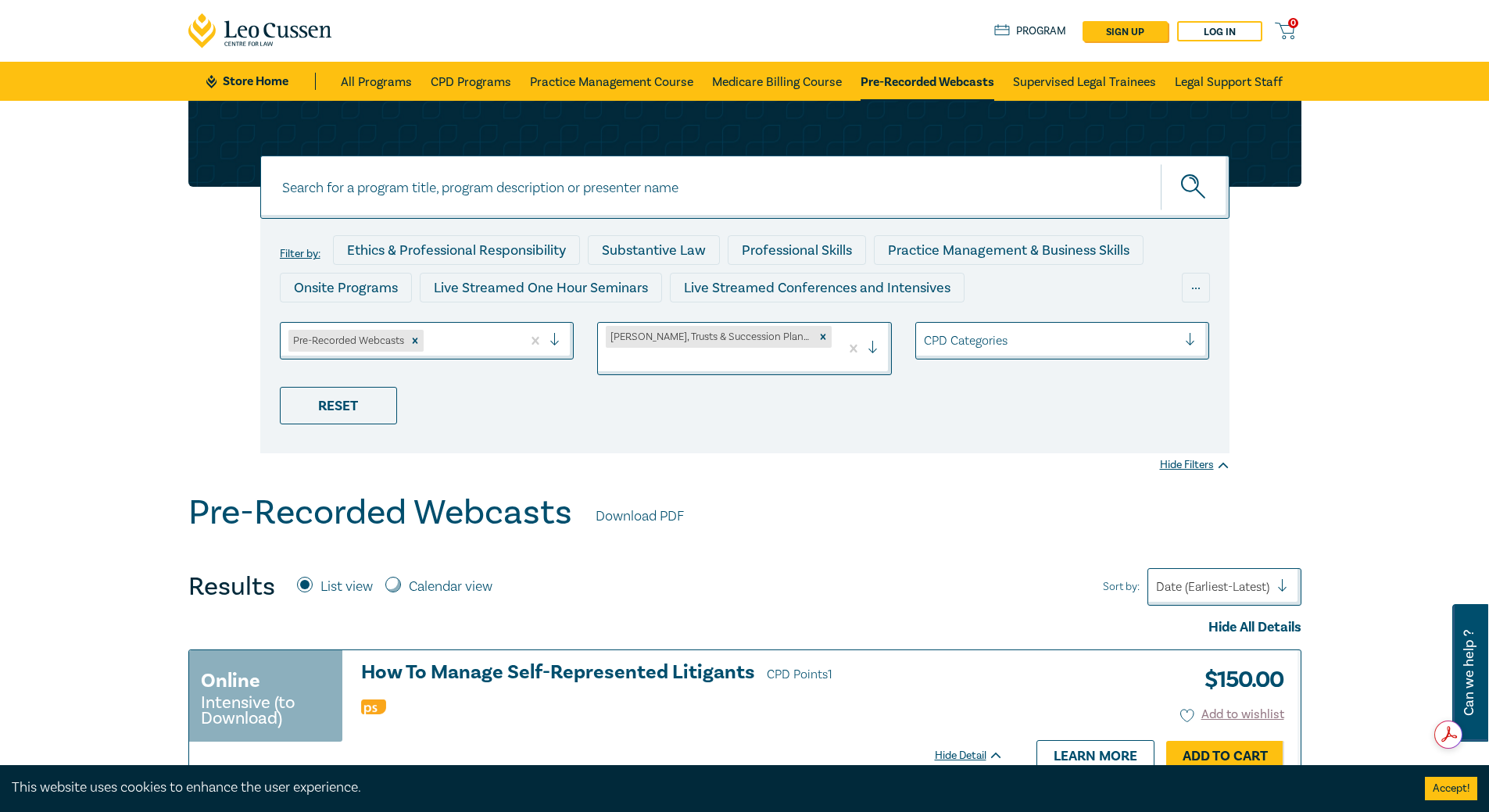
click at [1074, 336] on div at bounding box center [1051, 340] width 254 height 20
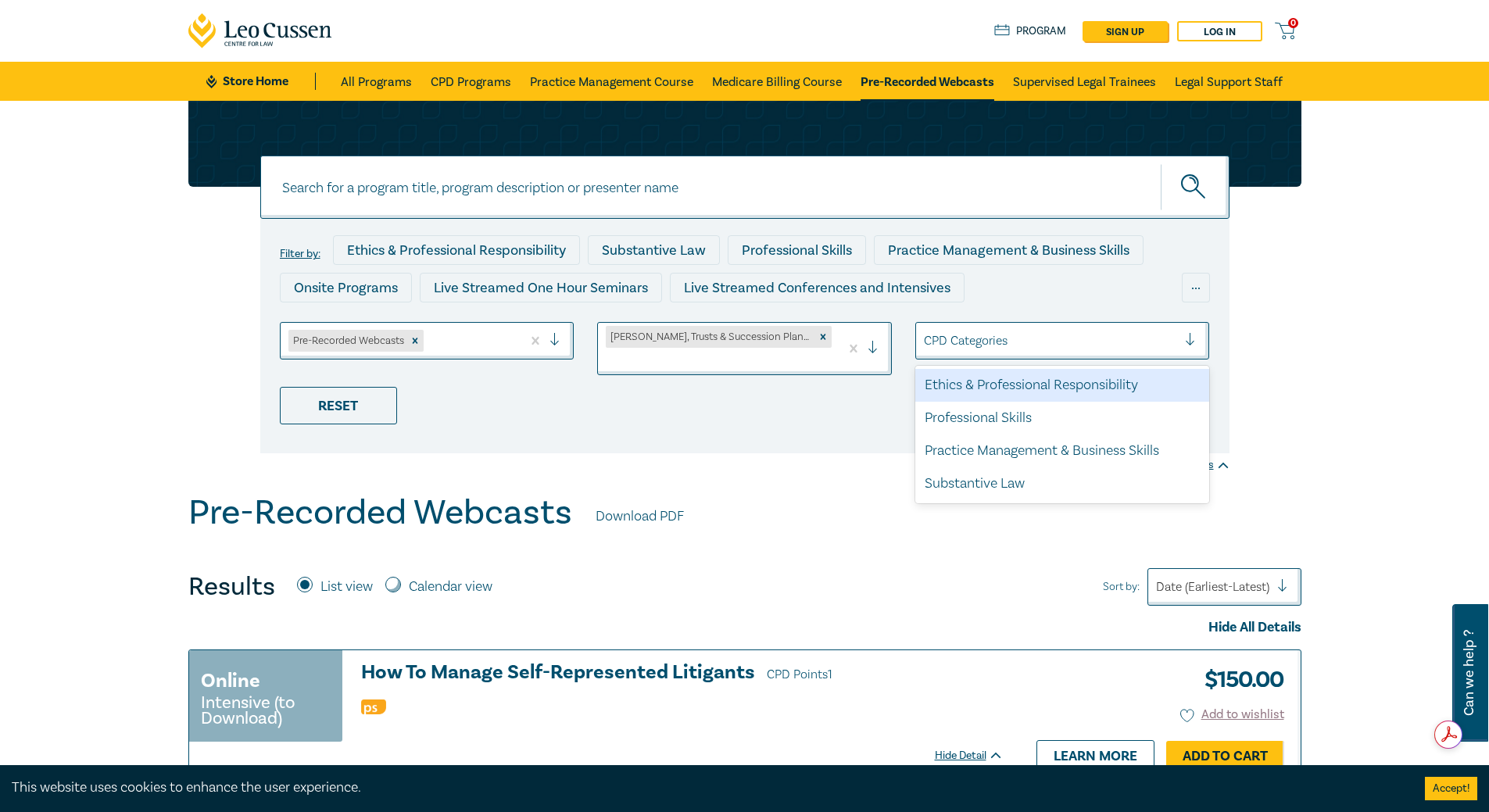
click at [658, 419] on div "Filter by: Ethics & Professional Responsibility Substantive Law Professional Sk…" at bounding box center [744, 336] width 969 height 235
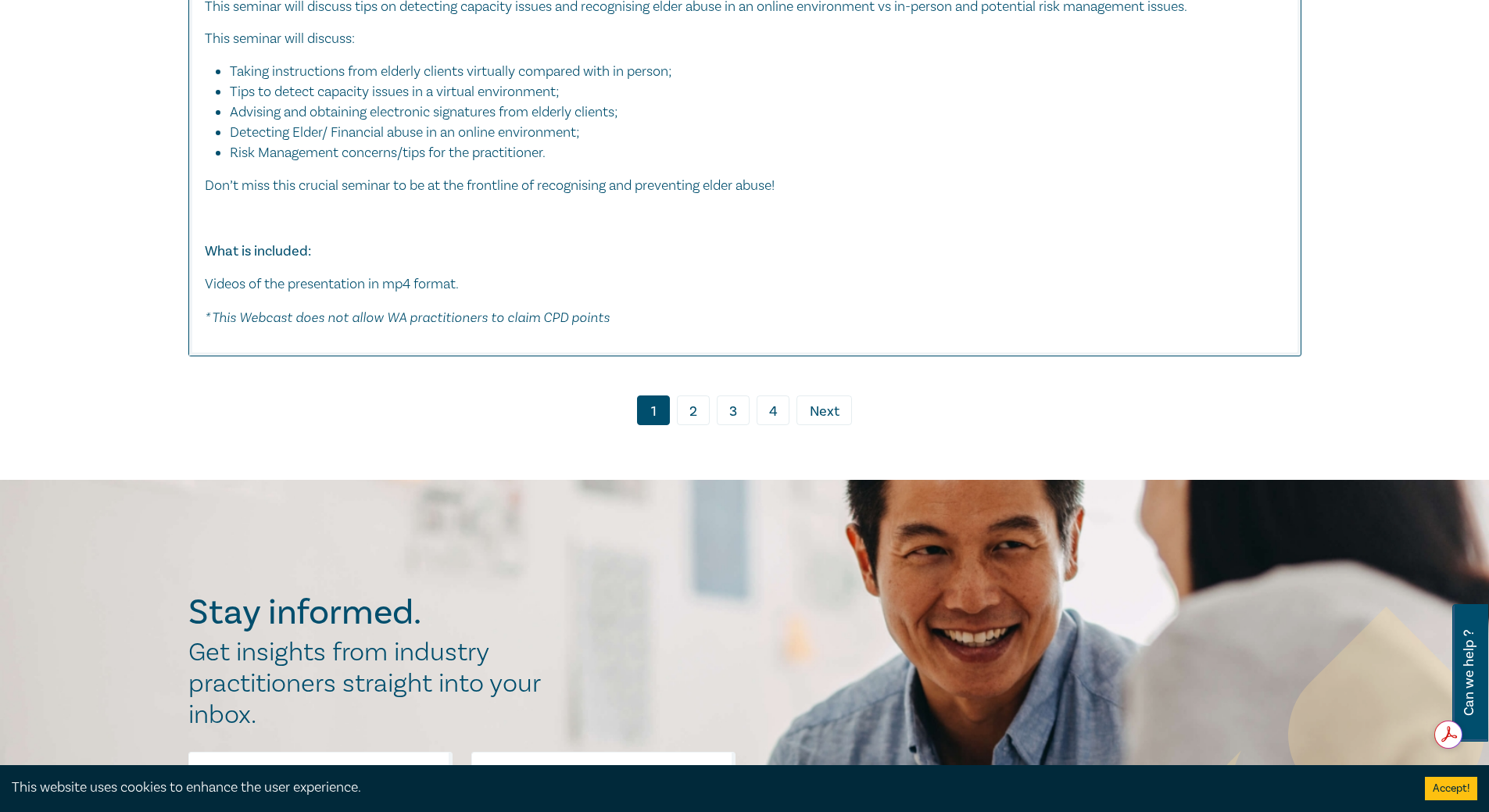
scroll to position [8371, 0]
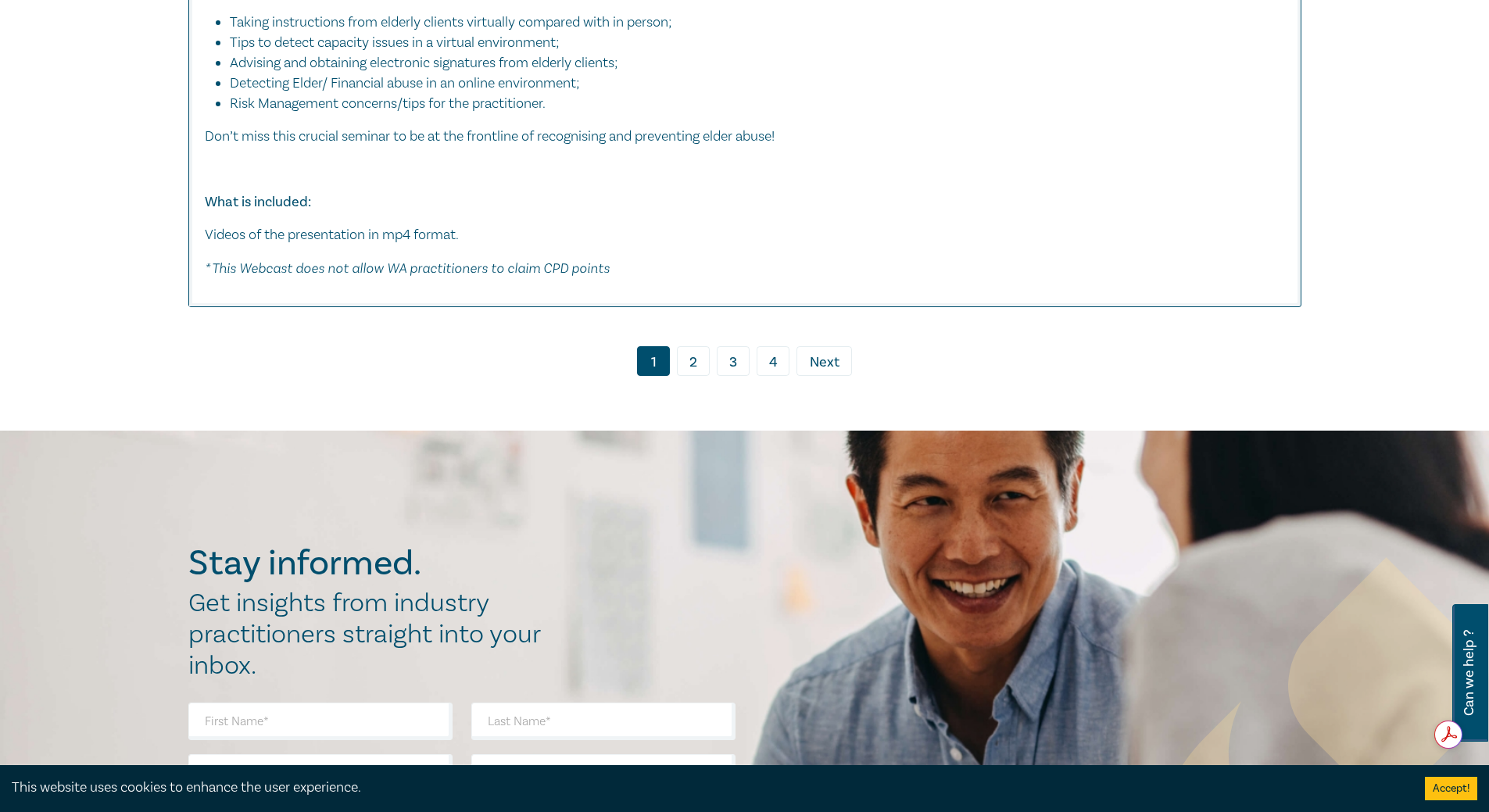
click at [700, 364] on link "2" at bounding box center [693, 361] width 33 height 30
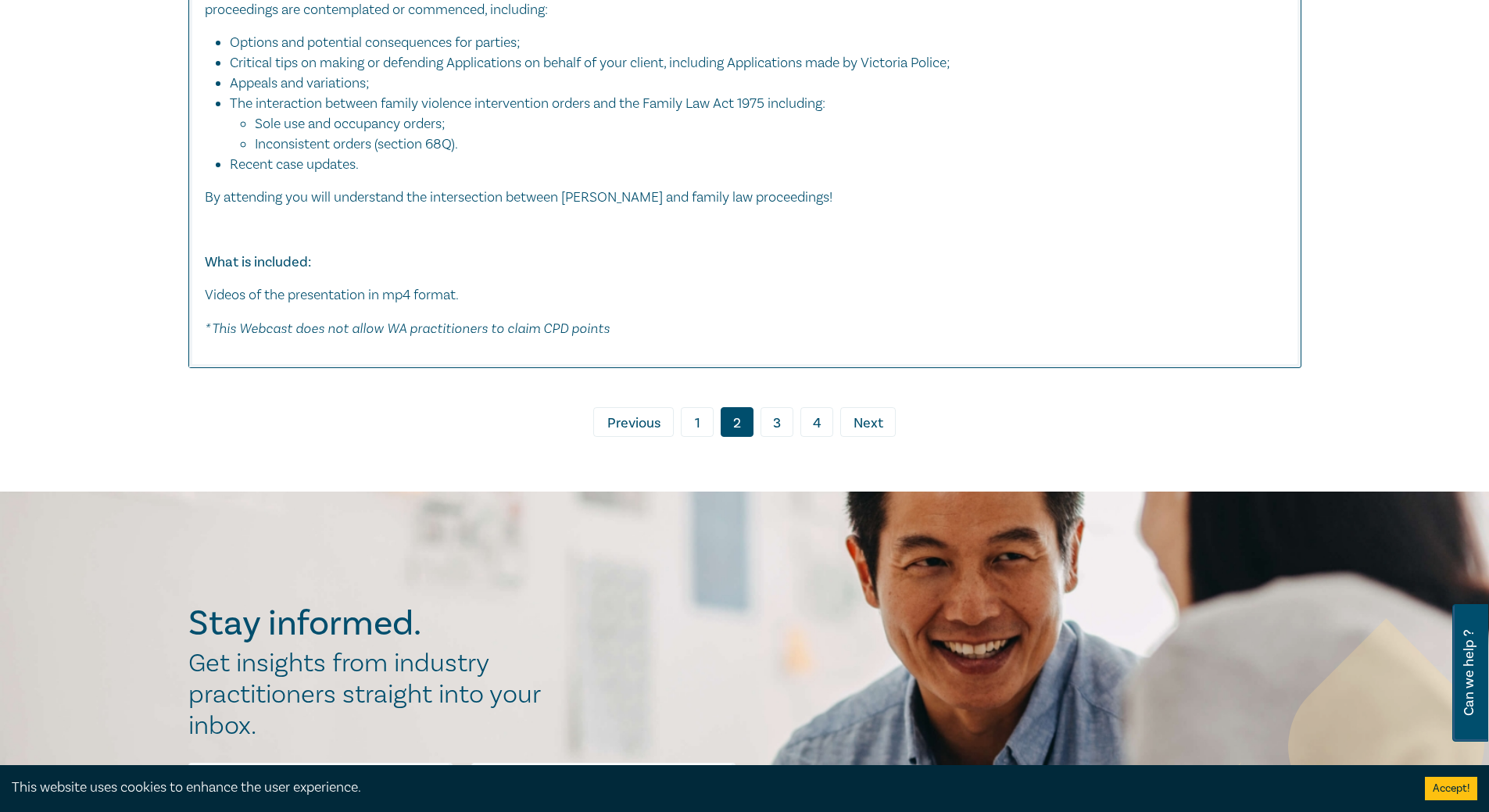
scroll to position [8986, 0]
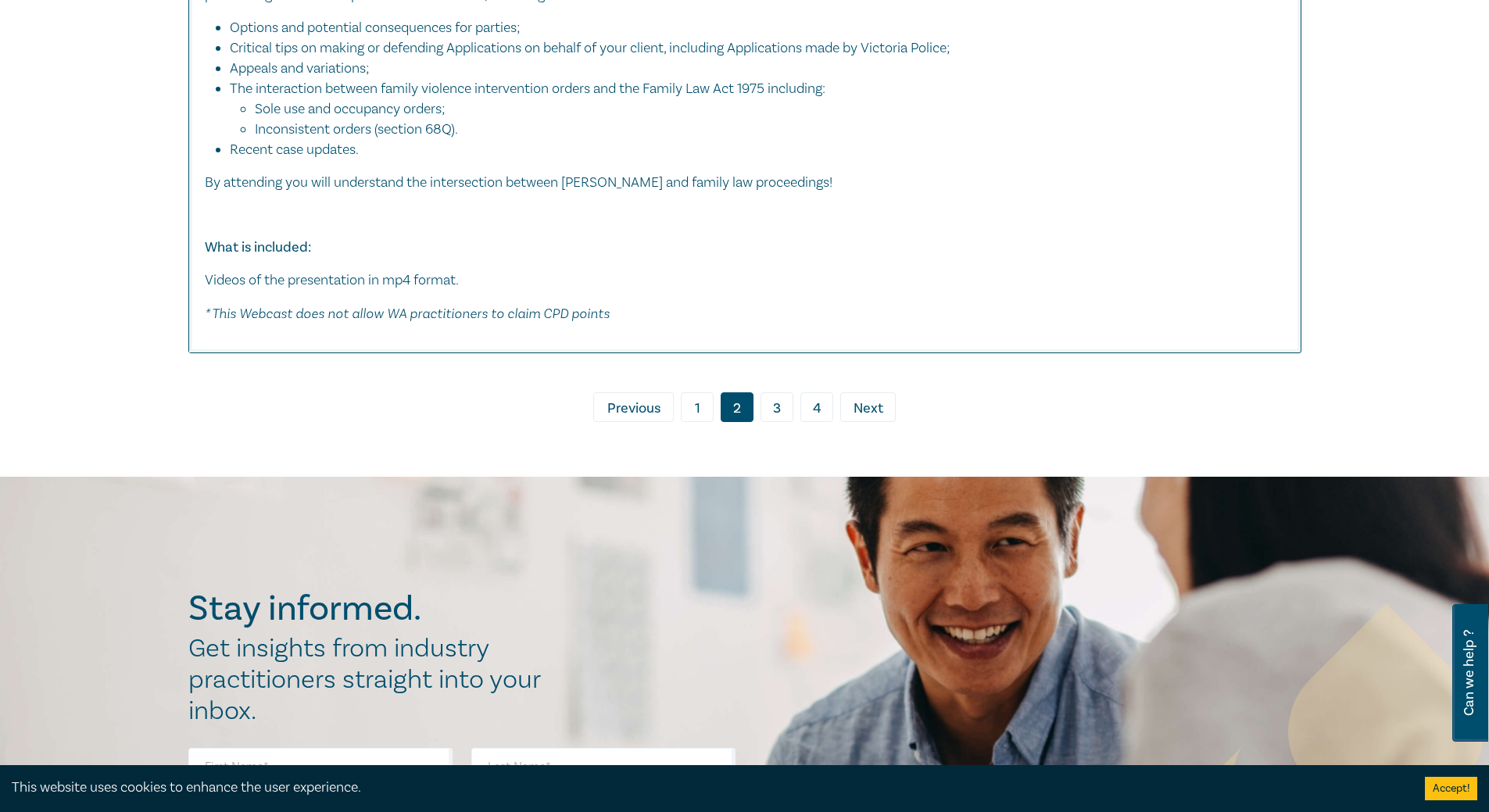
click at [773, 392] on link "3" at bounding box center [777, 407] width 33 height 30
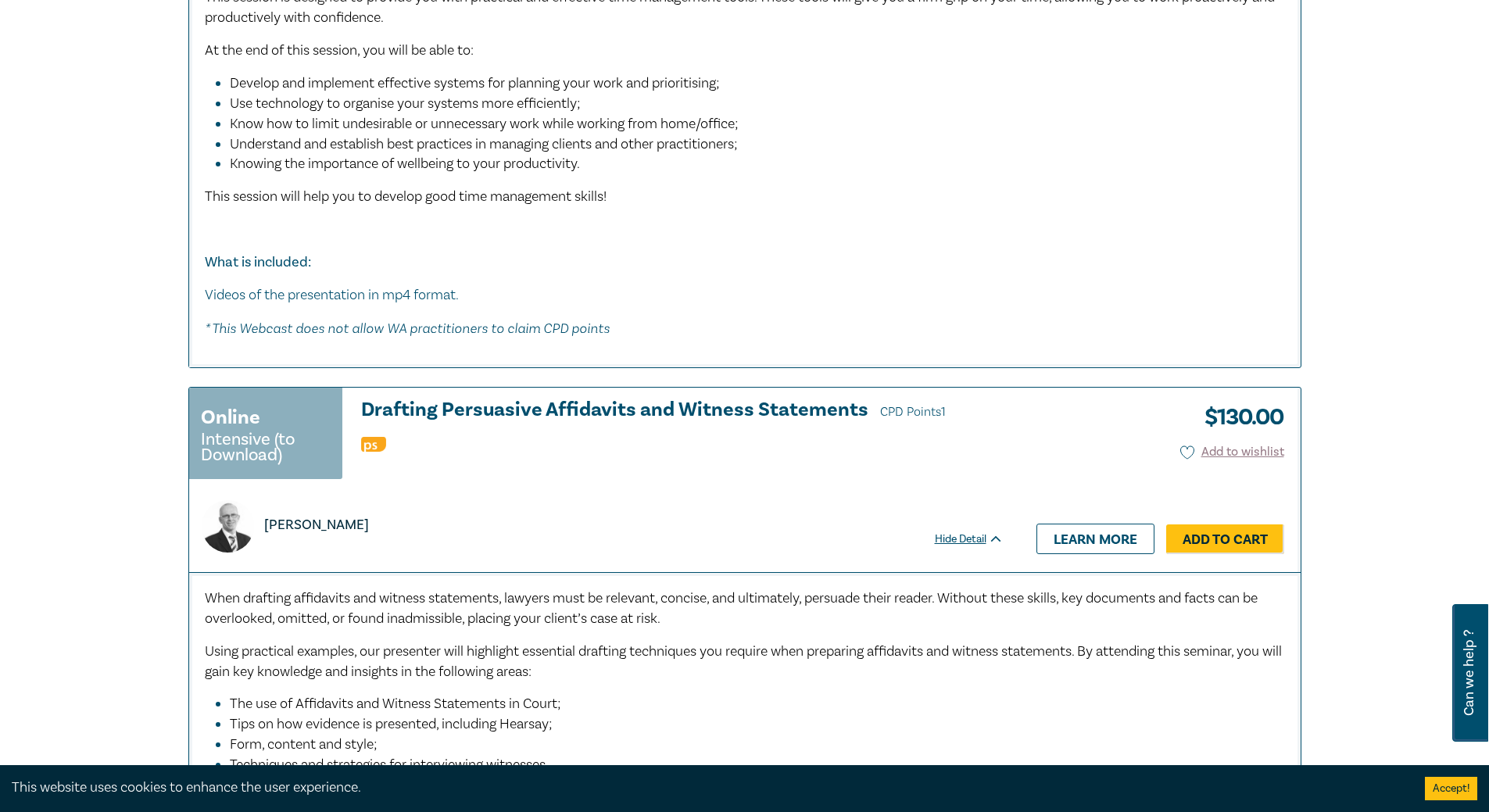
scroll to position [937, 0]
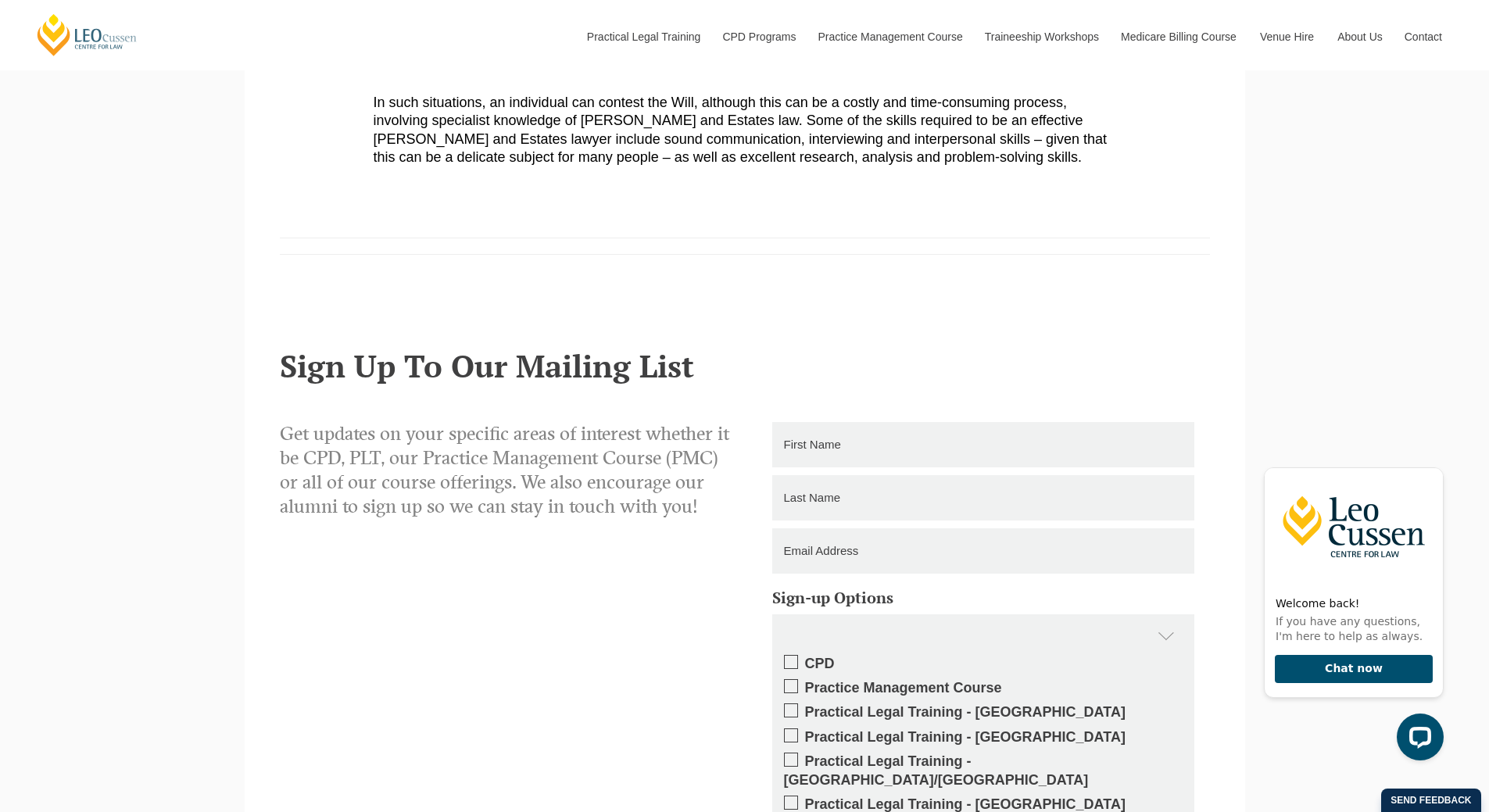
scroll to position [1172, 0]
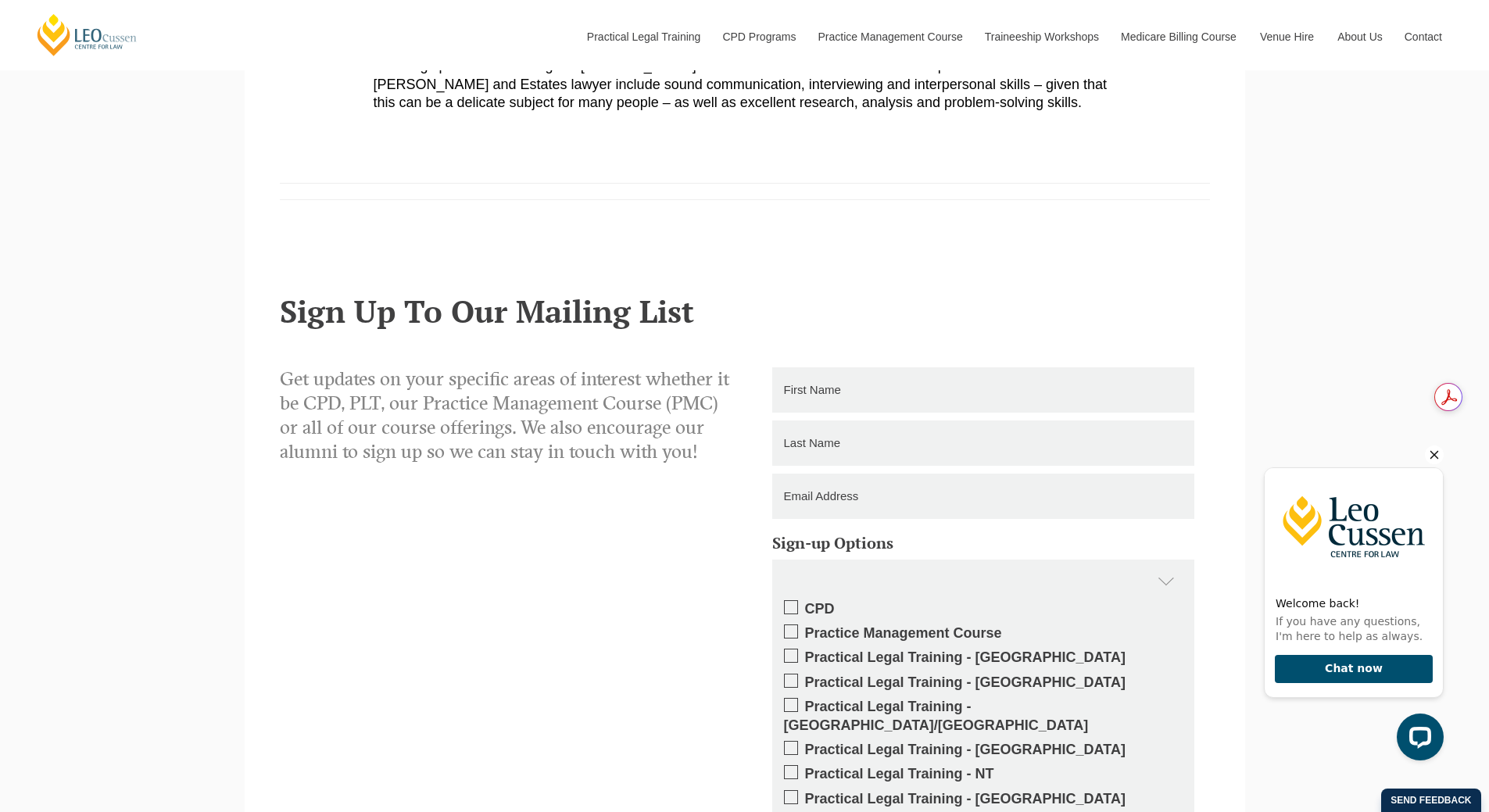
click at [1432, 450] on icon "Hide greeting" at bounding box center [1434, 454] width 18 height 18
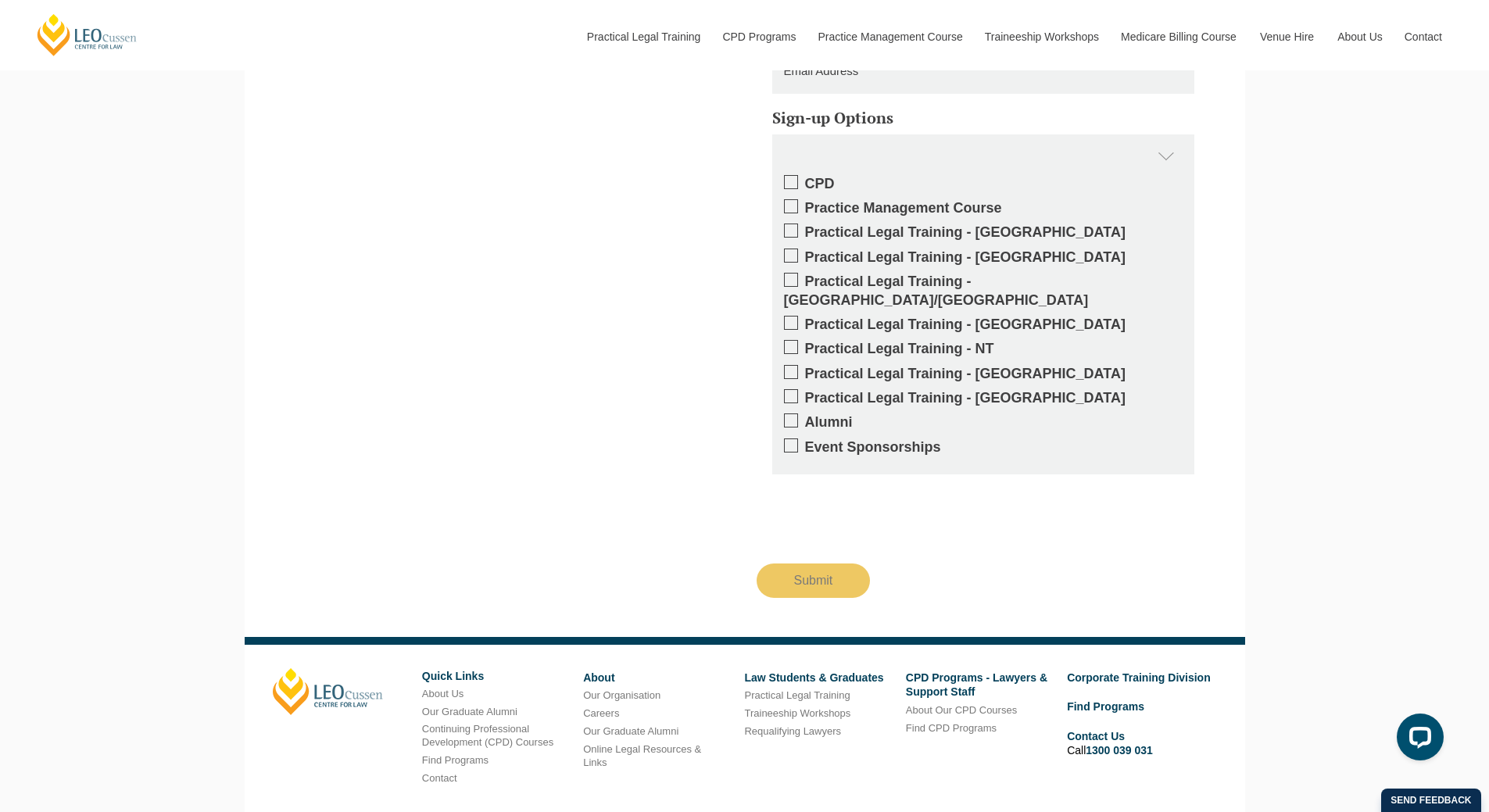
scroll to position [1651, 0]
